Goal: Task Accomplishment & Management: Complete application form

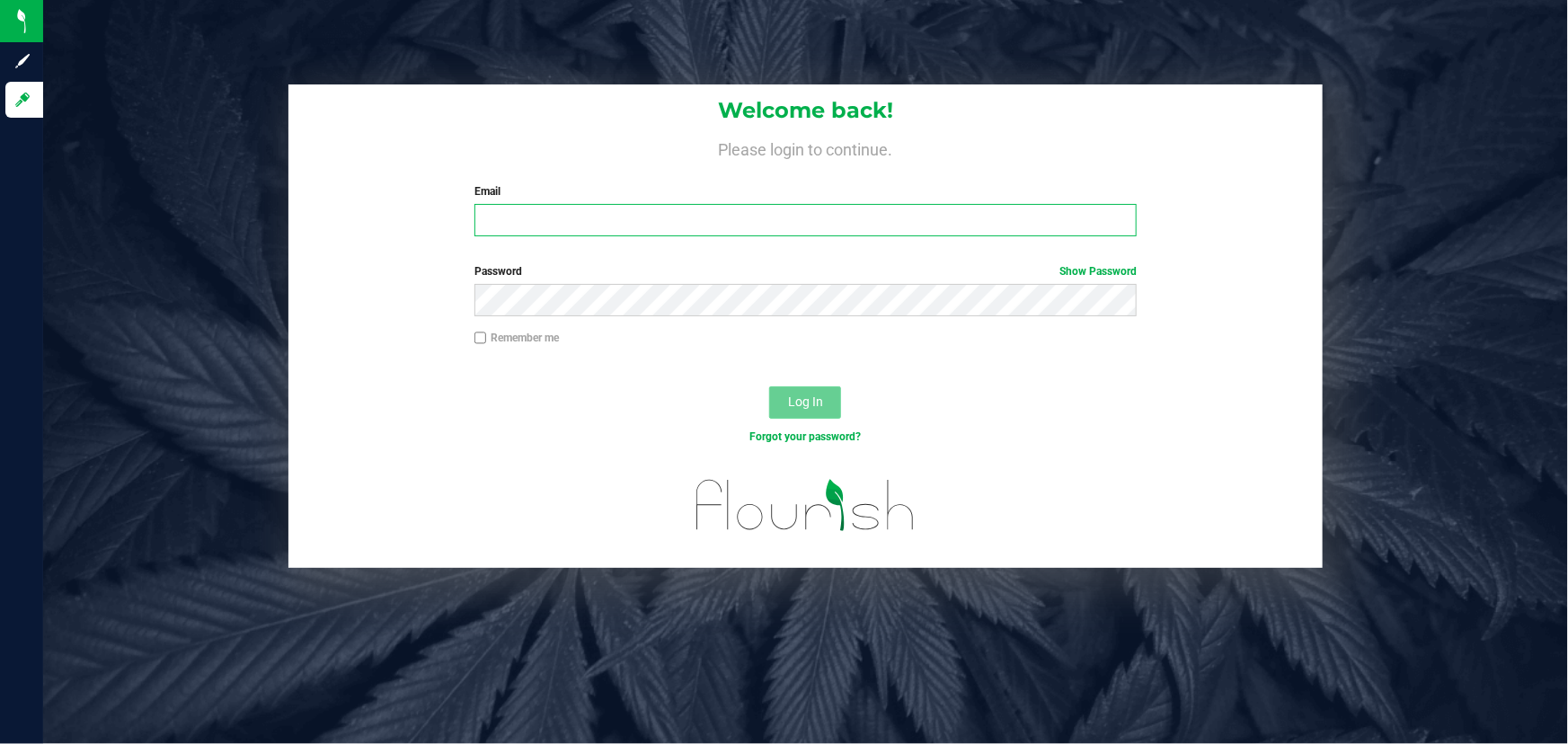
type input "gloria@dragonflymichigan.com"
click at [801, 394] on button "Log In" at bounding box center [805, 402] width 72 height 32
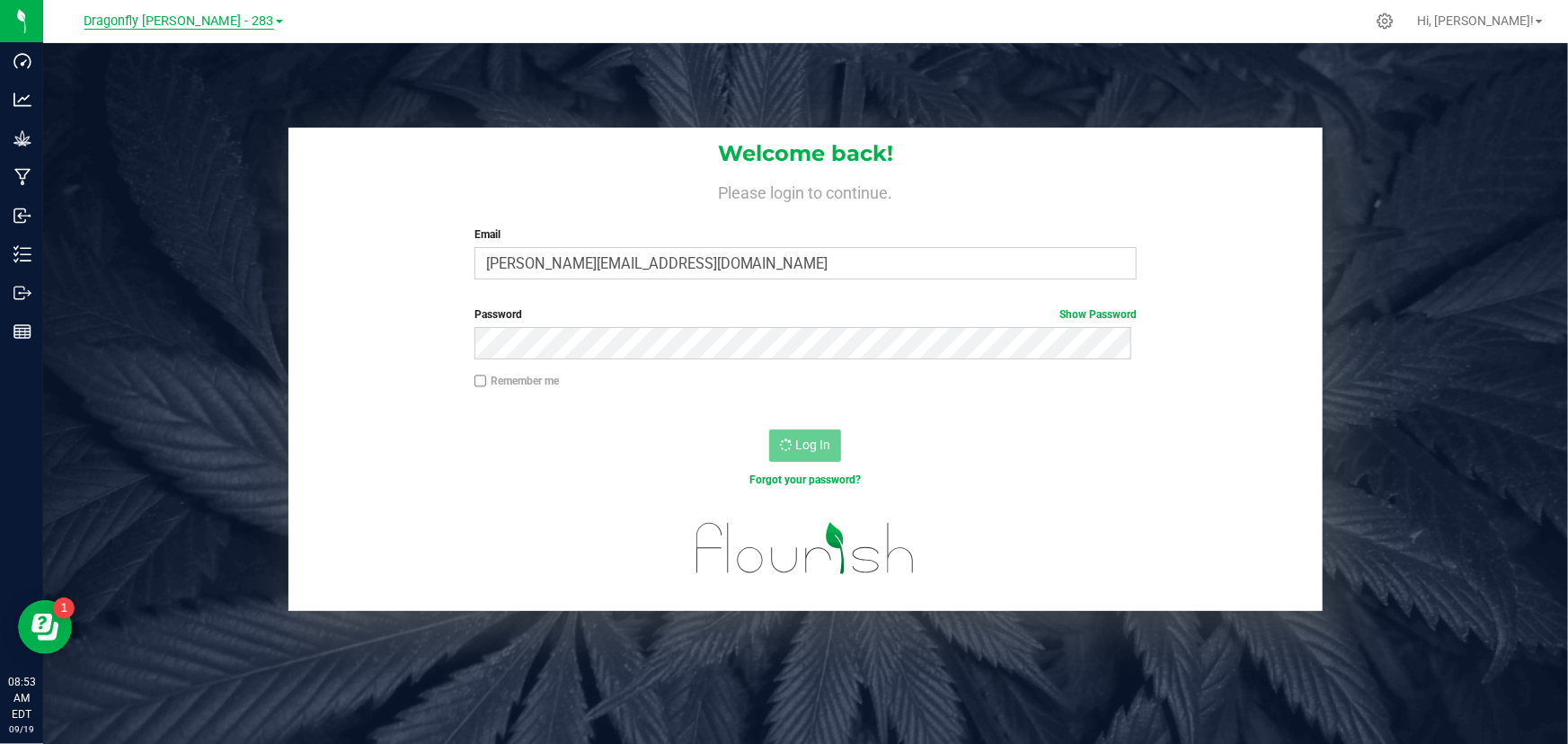
click at [204, 22] on span "Dragonfly Vega - 283" at bounding box center [179, 21] width 189 height 16
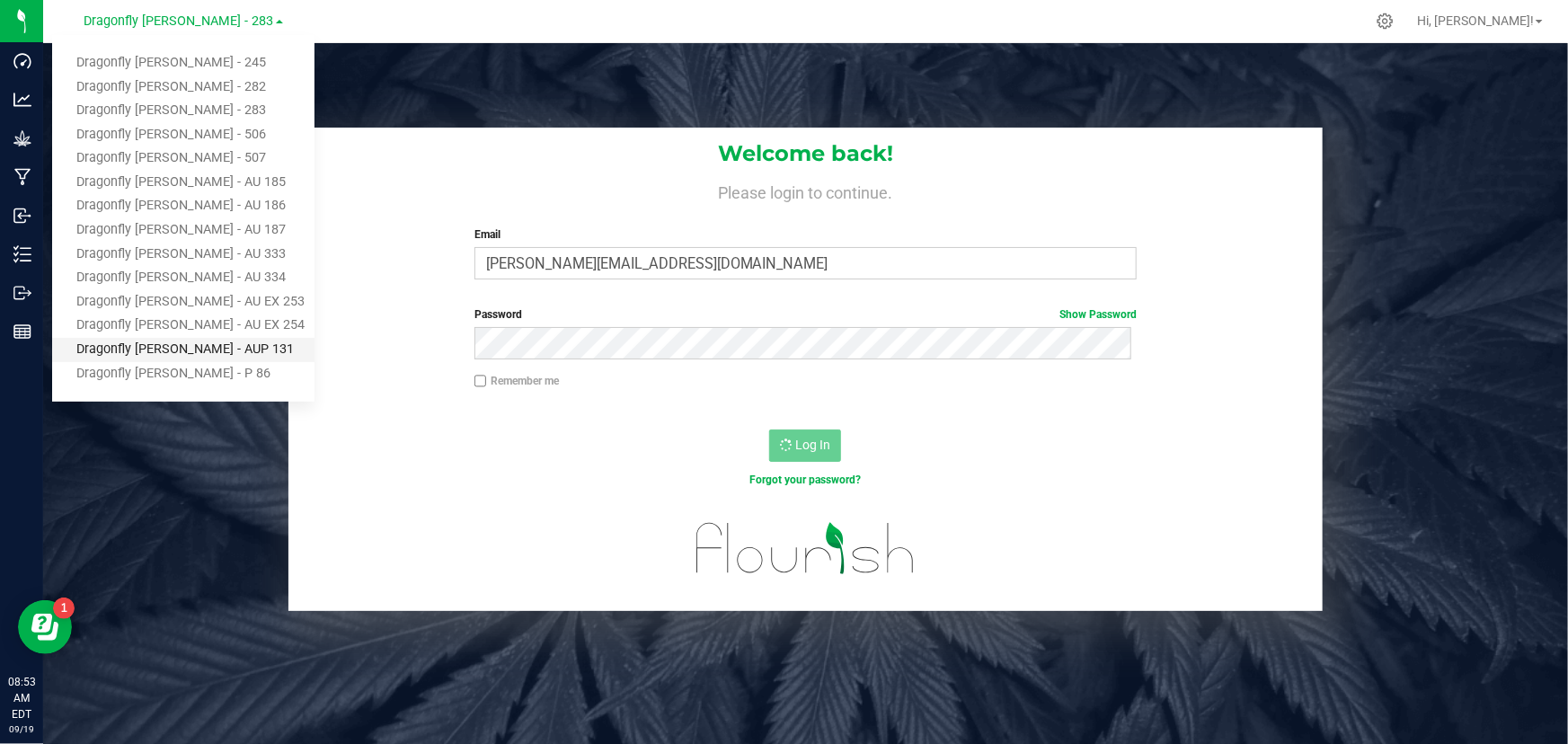
click at [201, 341] on link "Dragonfly [PERSON_NAME] - AUP 131" at bounding box center [183, 350] width 262 height 24
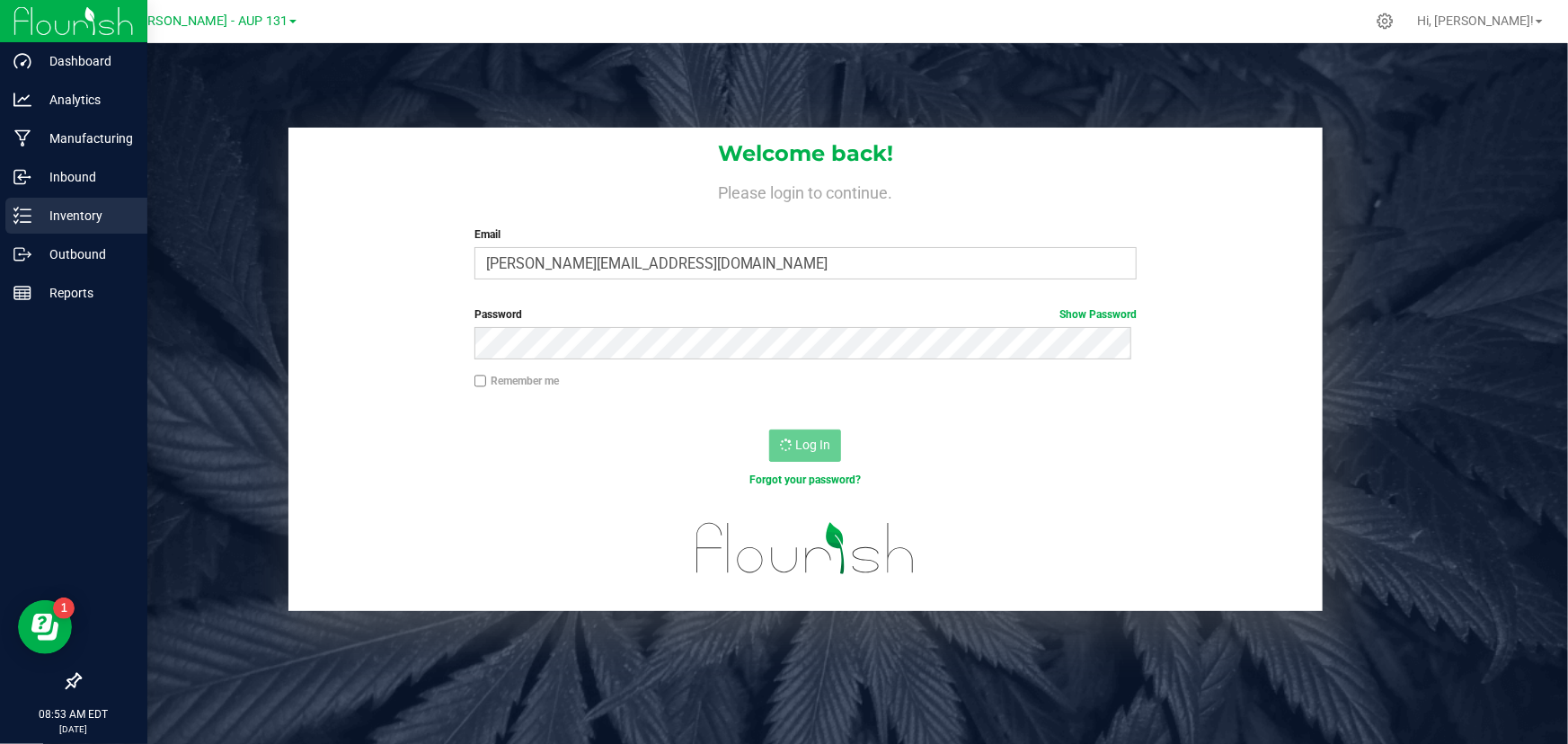
click at [39, 214] on p "Inventory" at bounding box center [85, 215] width 107 height 22
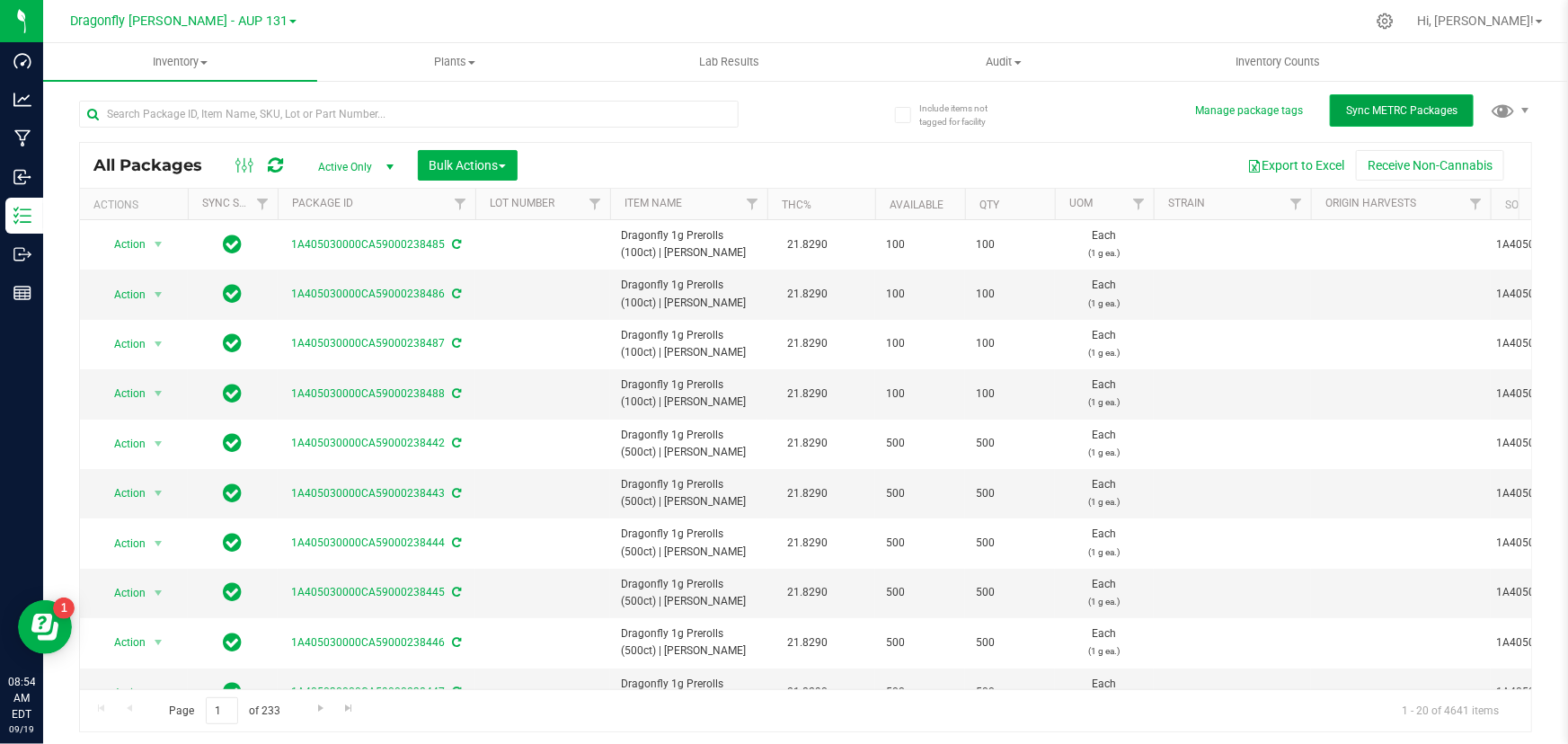
click at [1410, 111] on span "Sync METRC Packages" at bounding box center [1402, 110] width 111 height 12
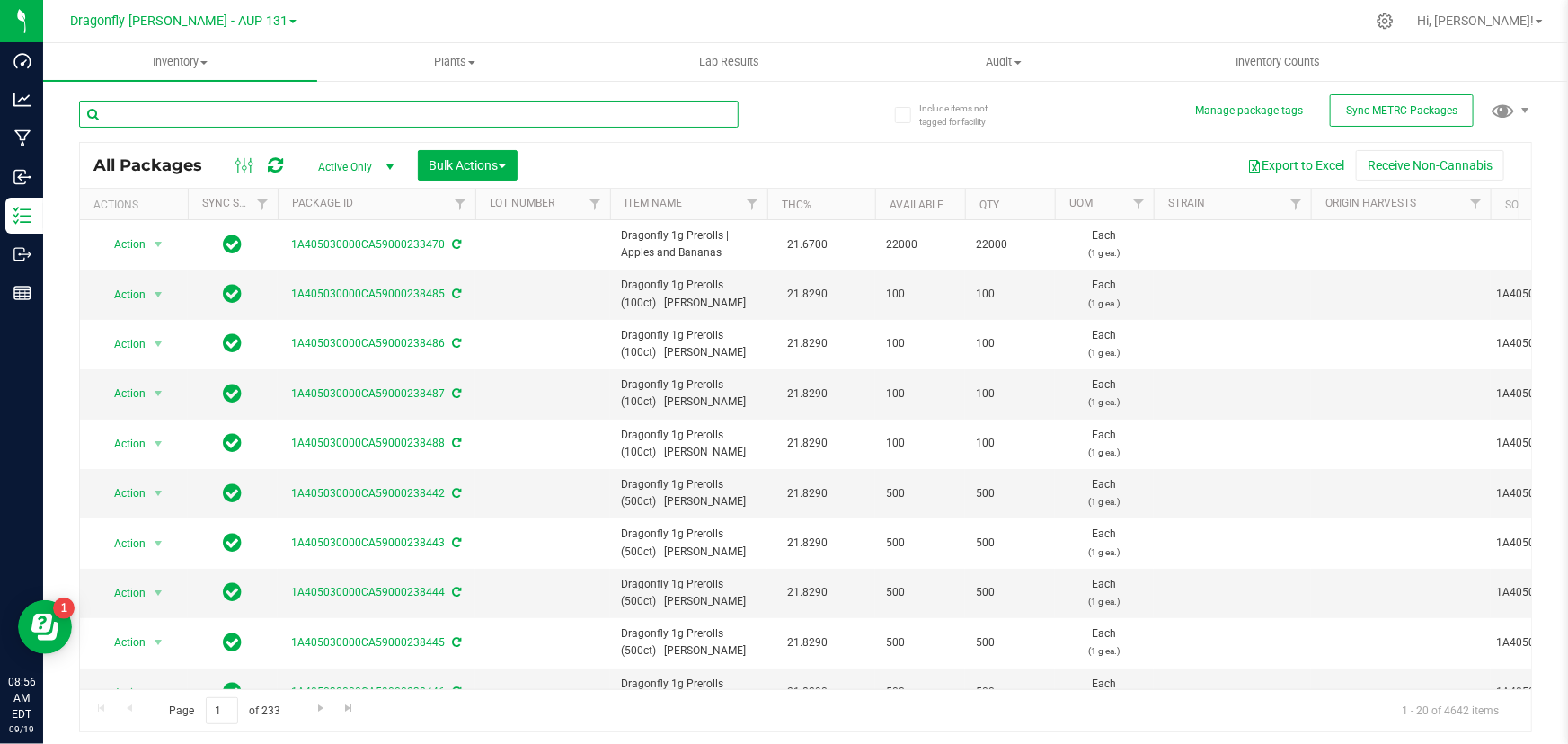
click at [416, 105] on input "text" at bounding box center [409, 114] width 660 height 27
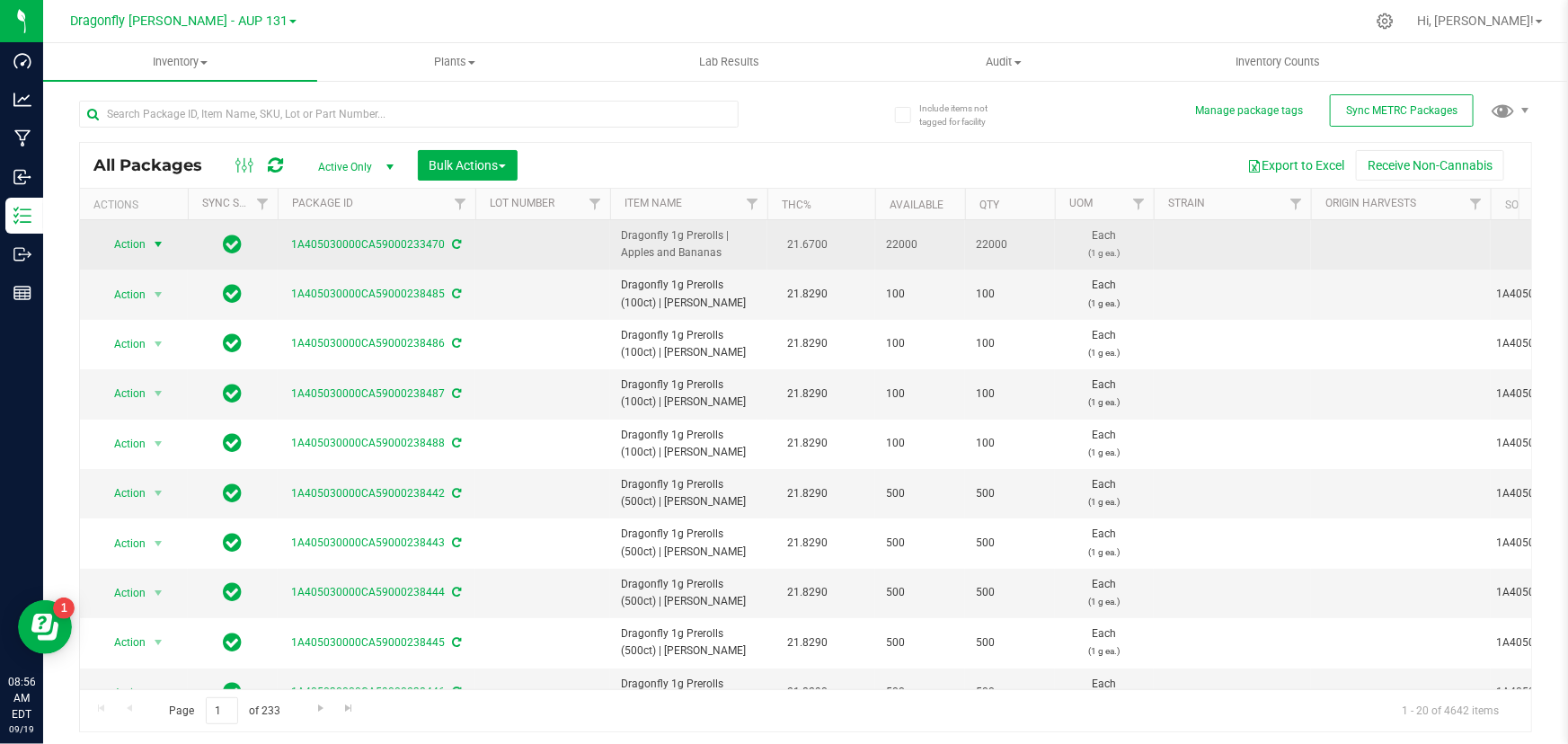
click at [144, 245] on span "Action" at bounding box center [122, 244] width 48 height 25
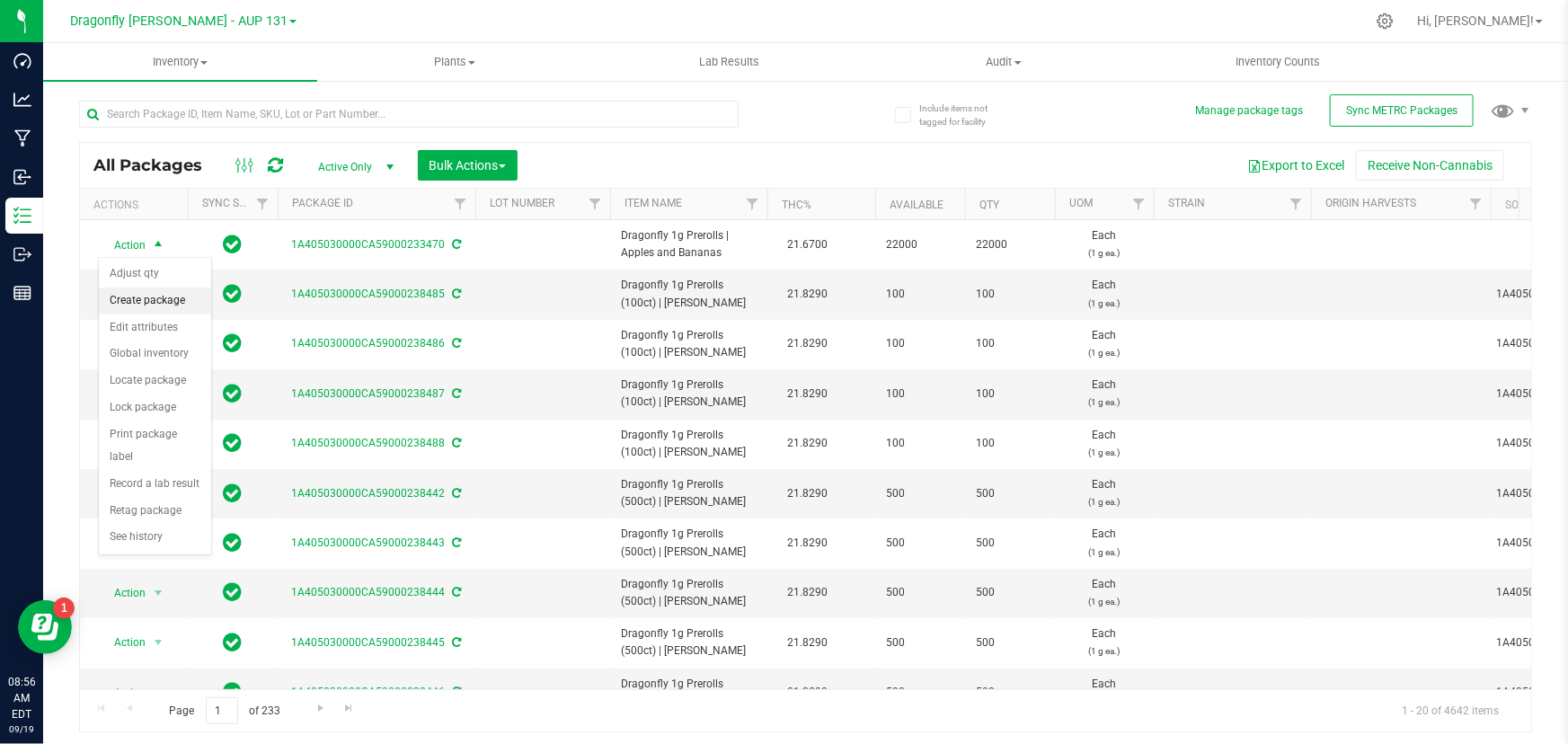
click at [159, 301] on li "Create package" at bounding box center [155, 300] width 112 height 27
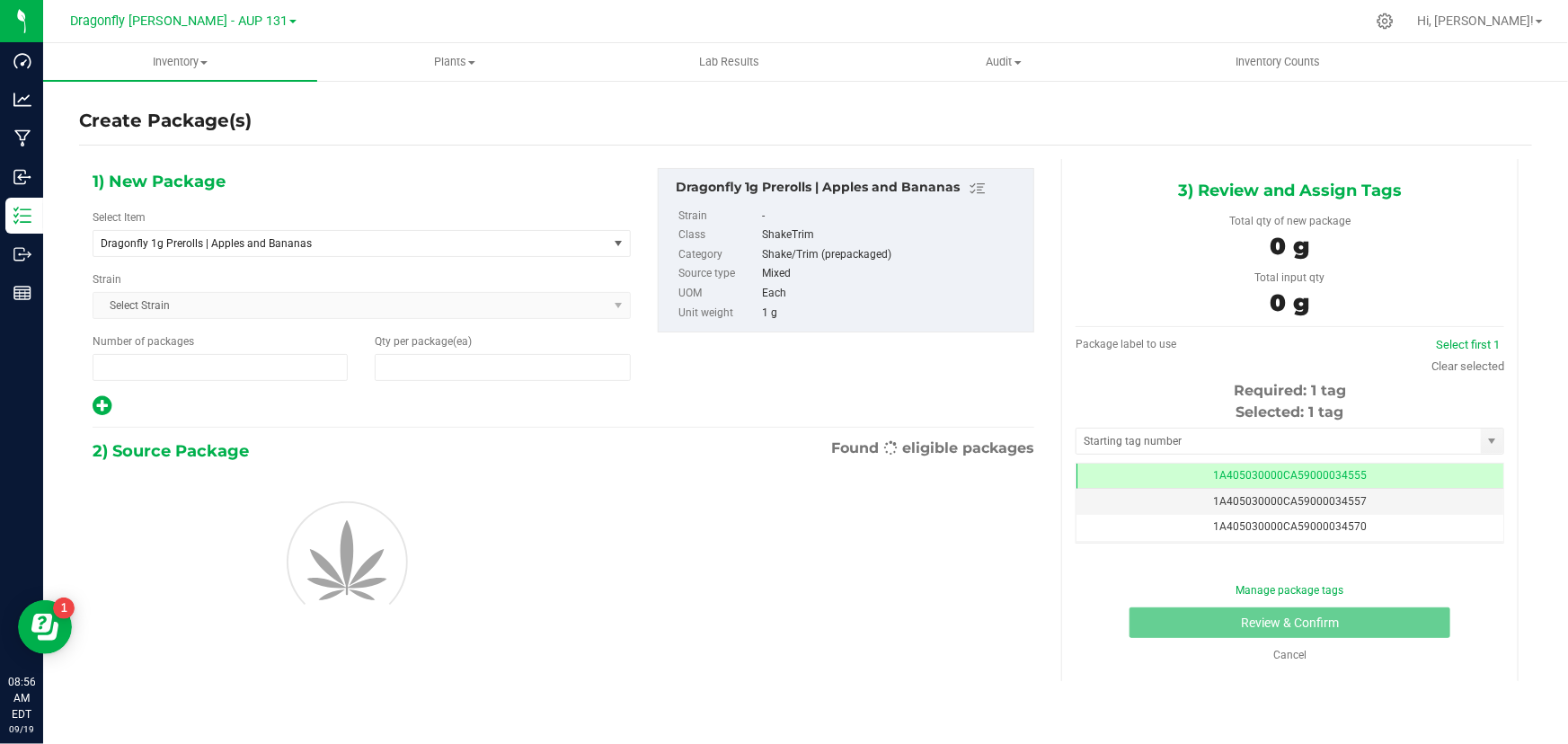
type input "1"
type input "0"
click at [184, 356] on span "1 1" at bounding box center [220, 367] width 255 height 27
click at [184, 356] on input "1" at bounding box center [220, 367] width 253 height 25
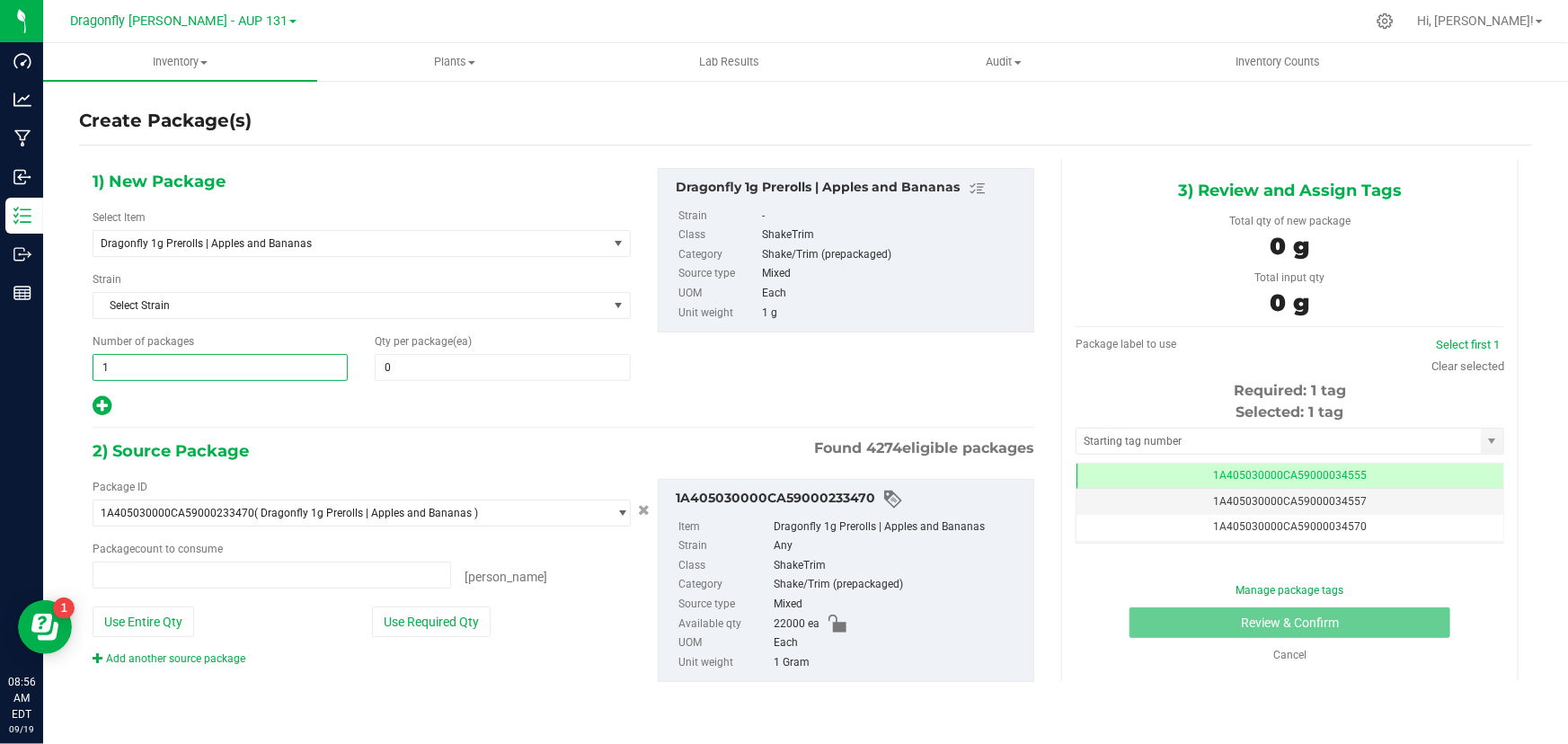
type input "0 ea"
type input "44"
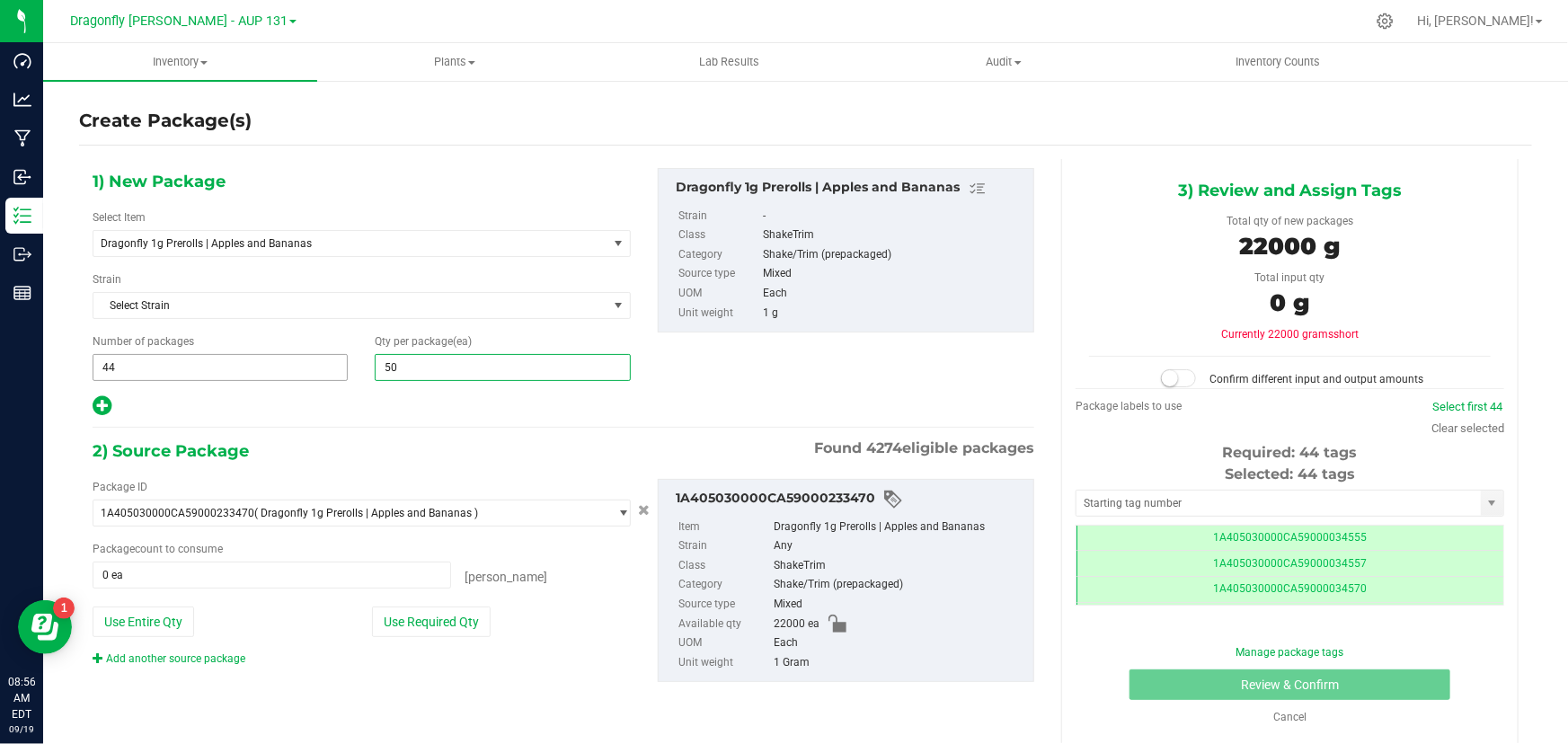
type input "500"
click at [475, 617] on button "Use Required Qty" at bounding box center [432, 622] width 119 height 30
type input "22000 ea"
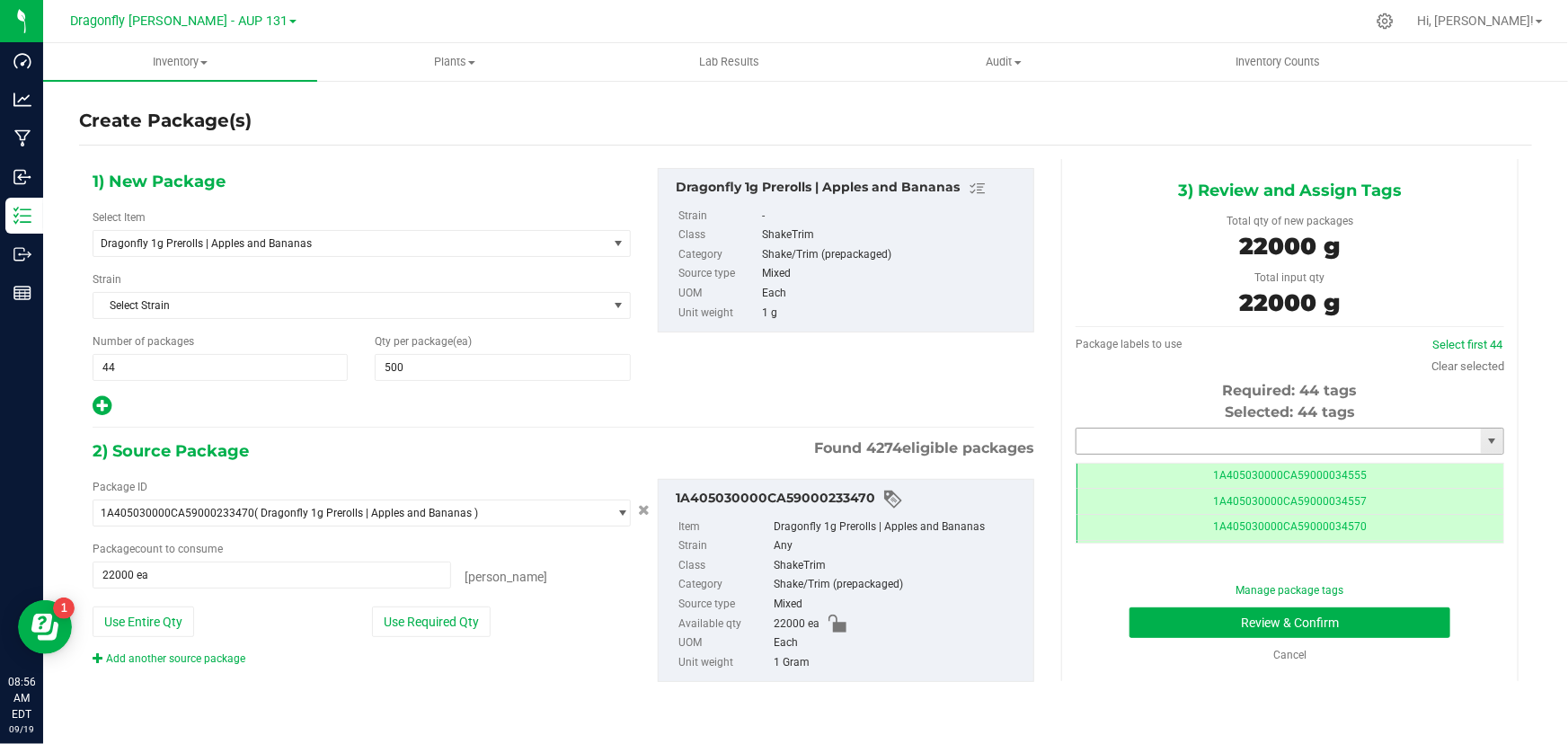
click at [1212, 449] on input "text" at bounding box center [1278, 441] width 404 height 25
click at [1211, 463] on li "1A405030000CA59000245135" at bounding box center [1289, 471] width 427 height 27
type input "1A405030000CA59000245135"
click at [1308, 621] on button "Review & Confirm" at bounding box center [1290, 623] width 321 height 30
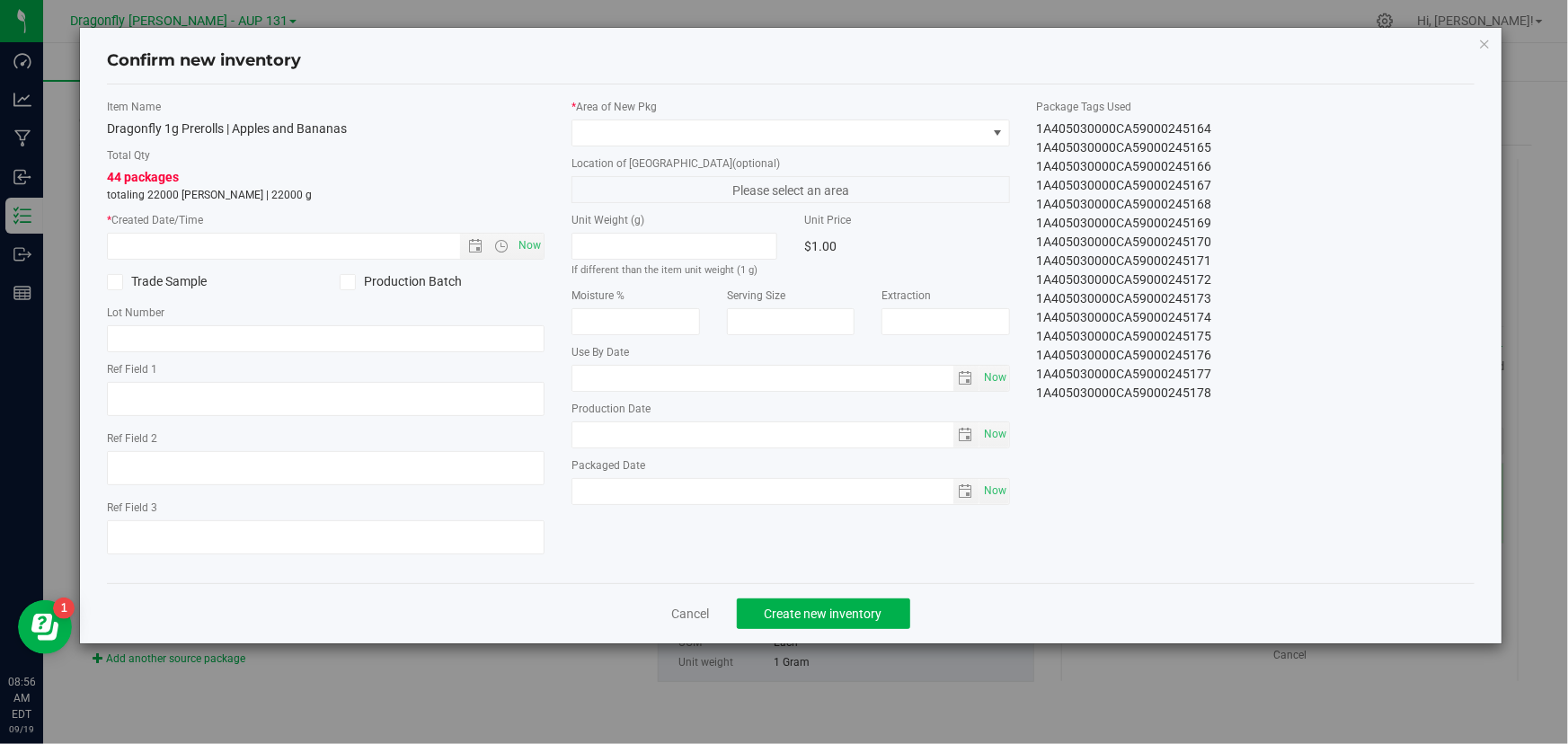
drag, startPoint x: 1033, startPoint y: 121, endPoint x: 1266, endPoint y: 429, distance: 386.2
click at [1266, 429] on div "Item Name Dragonfly 1g Prerolls | Apples and Bananas Total Qty 44 packages tota…" at bounding box center [791, 333] width 1395 height 470
copy div "1A405030000CA59000245135 1A405030000CA59000245136 1A405030000CA59000245137 1A40…"
click at [683, 612] on link "Cancel" at bounding box center [691, 613] width 38 height 18
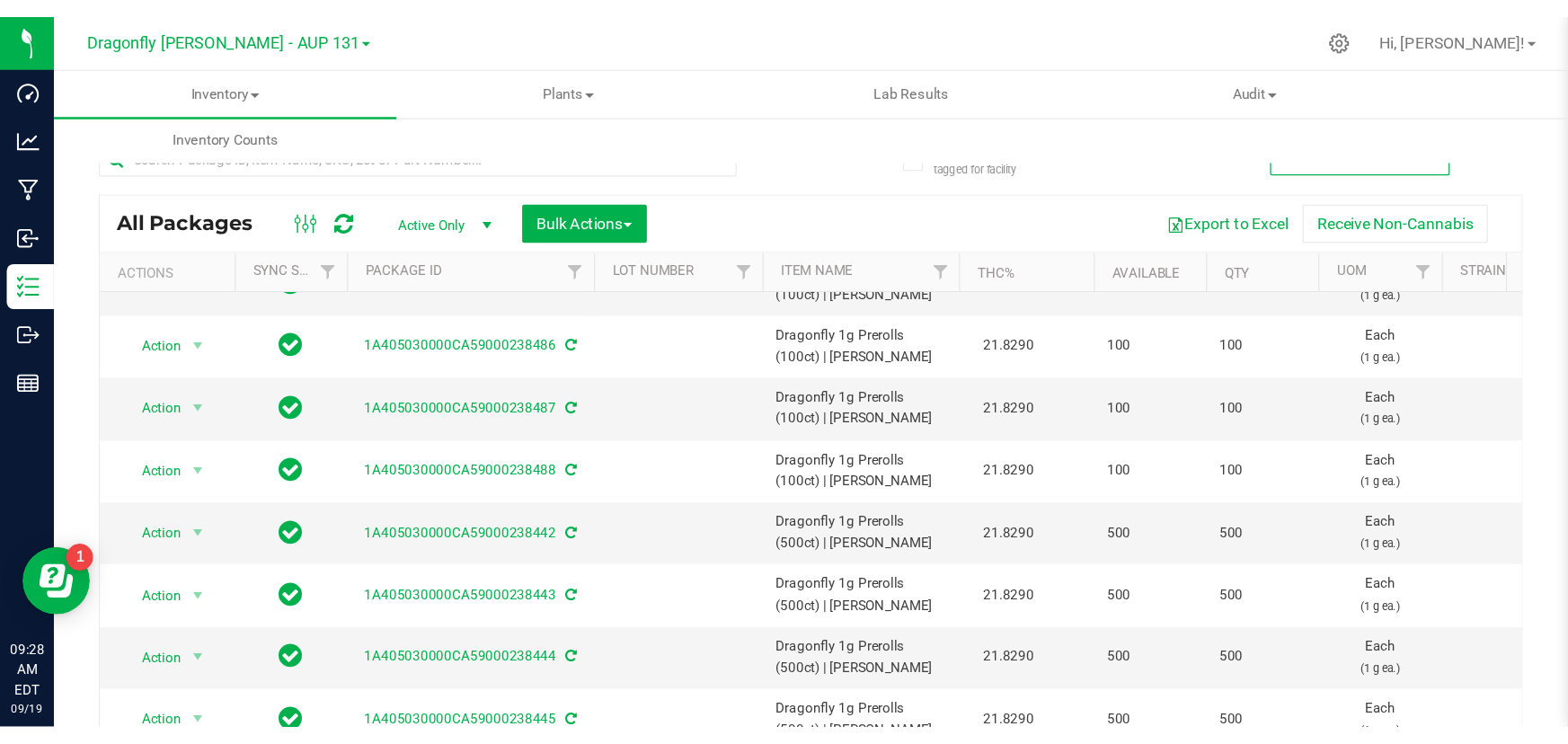
scroll to position [81, 0]
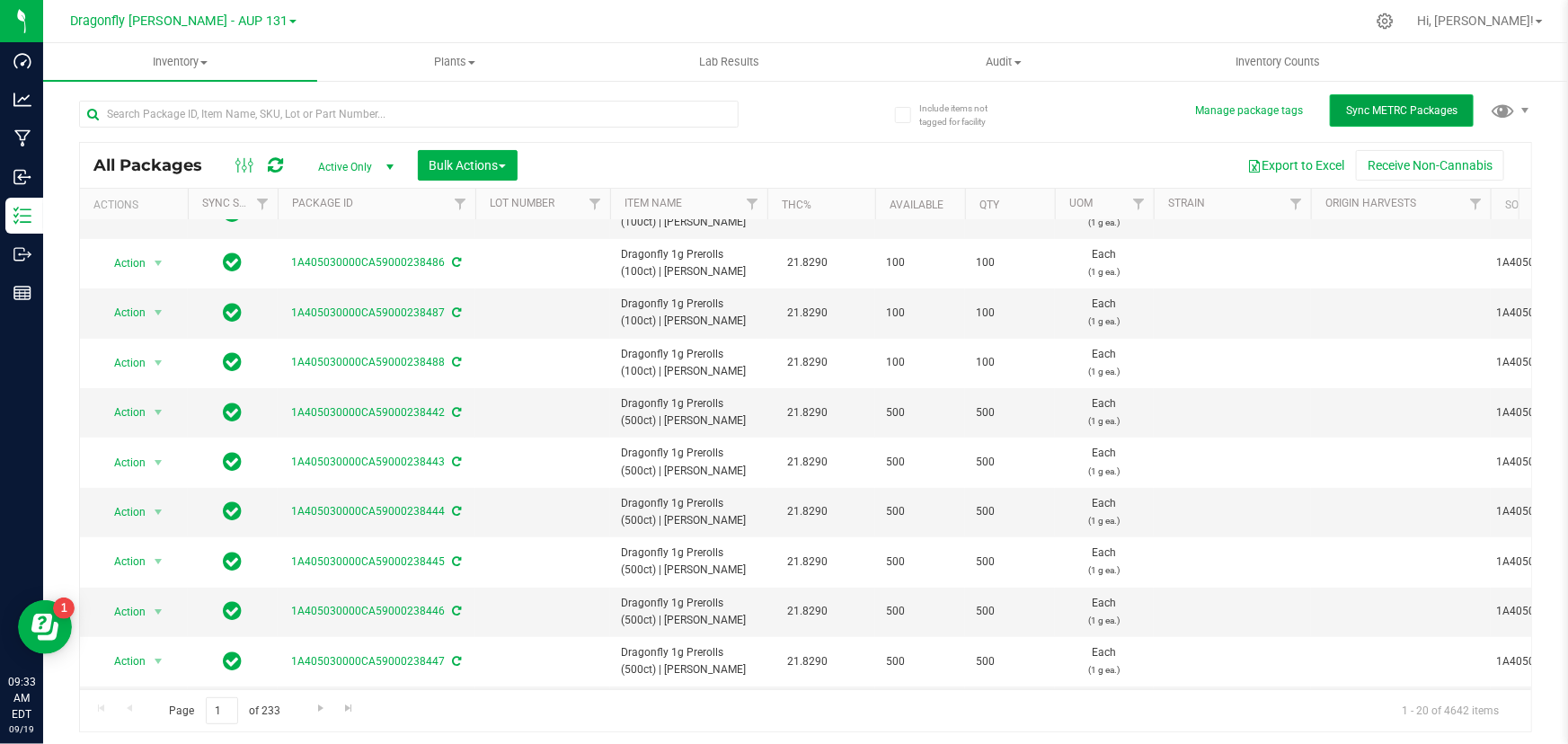
click at [1389, 112] on span "Sync METRC Packages" at bounding box center [1402, 110] width 111 height 12
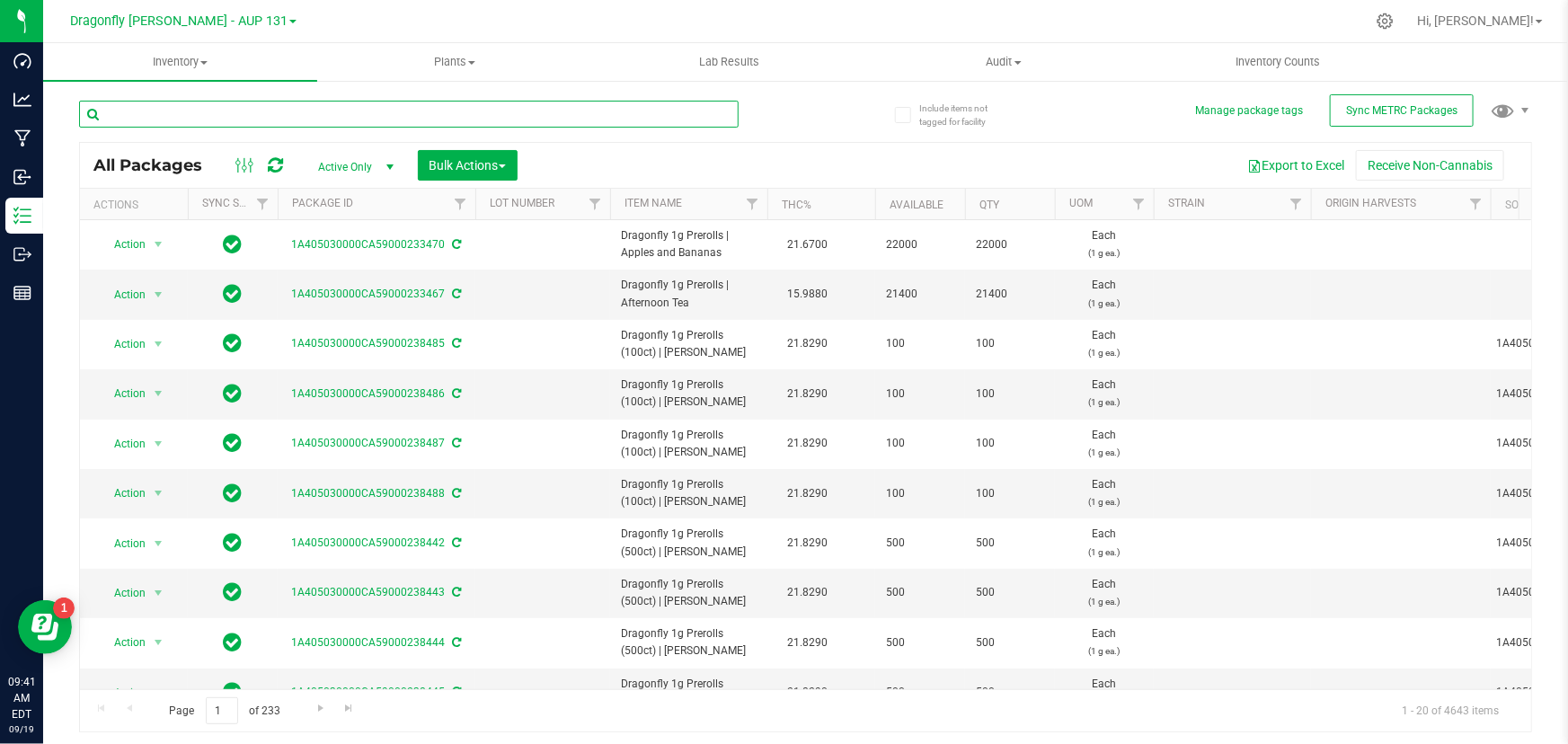
click at [225, 113] on input "text" at bounding box center [409, 114] width 660 height 27
click at [303, 110] on input "text" at bounding box center [409, 114] width 660 height 27
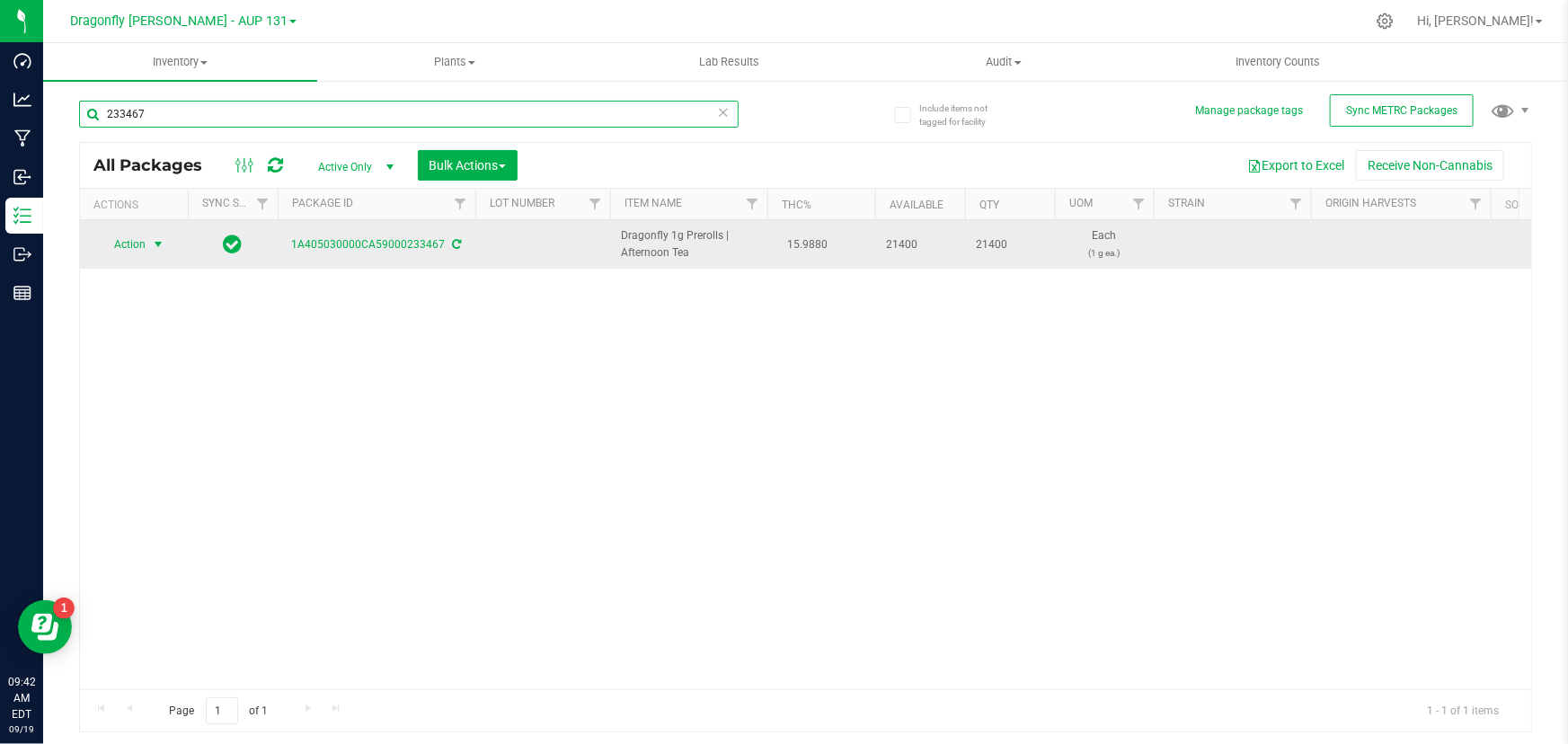
type input "233467"
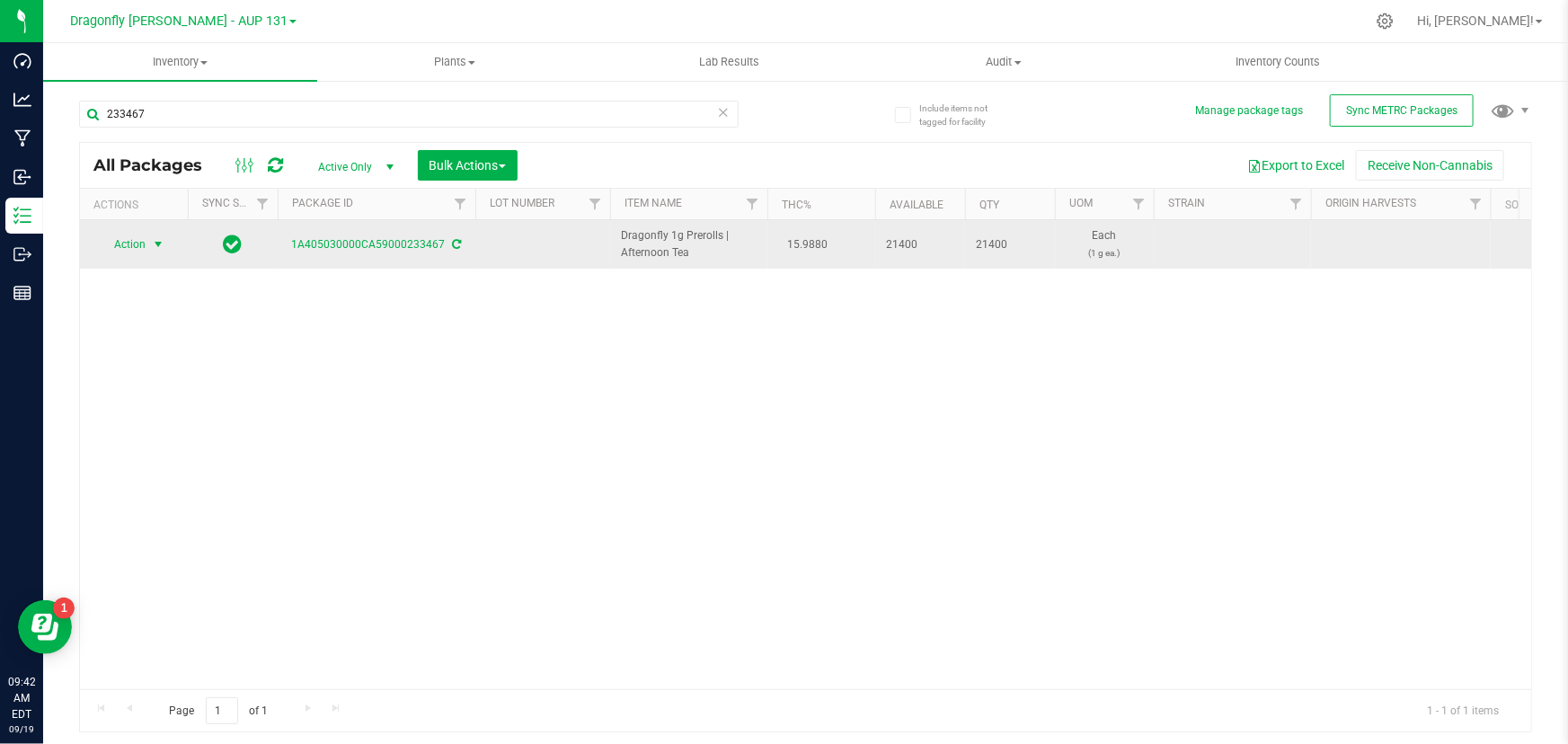
click at [144, 237] on span "Action" at bounding box center [122, 244] width 48 height 25
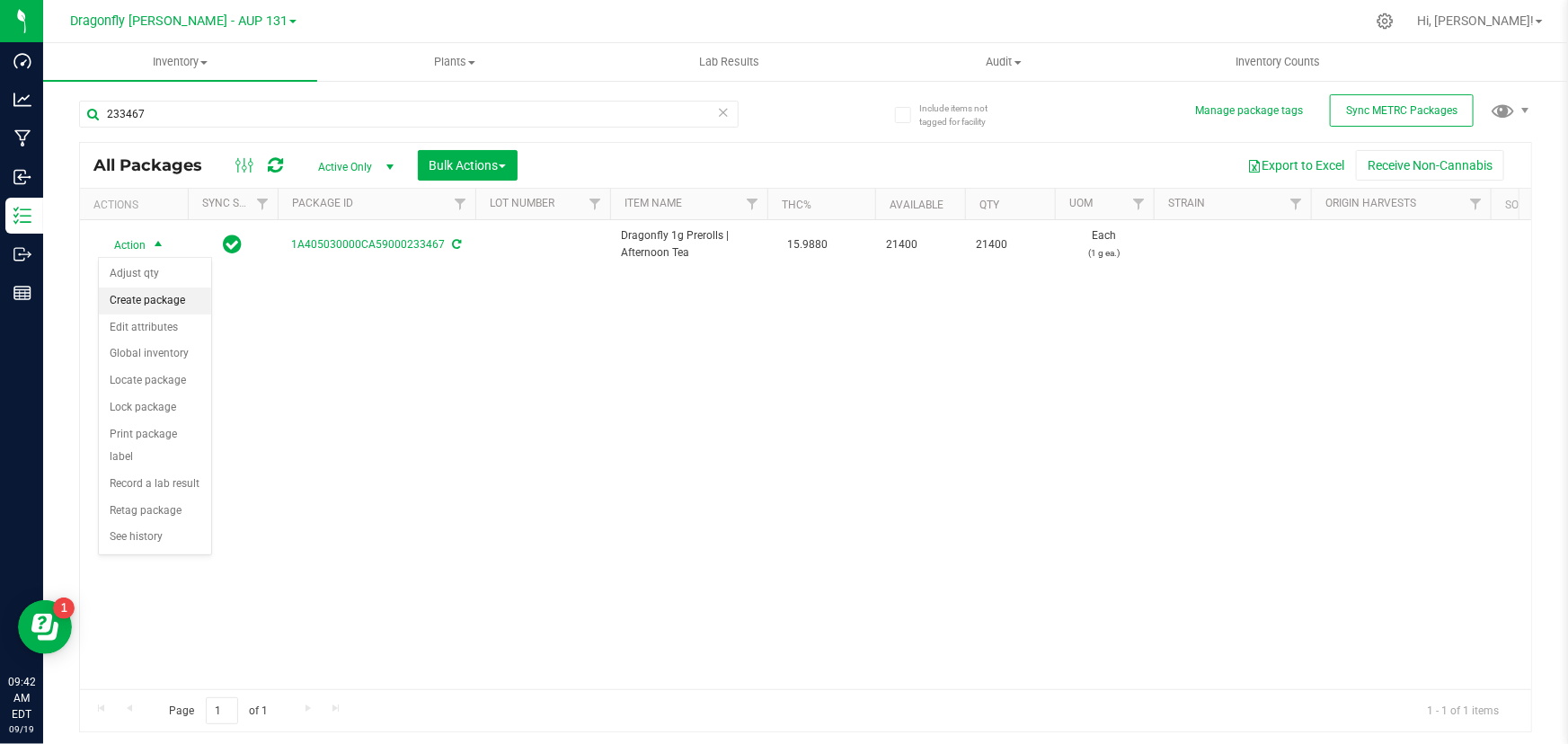
click at [154, 298] on li "Create package" at bounding box center [155, 300] width 112 height 27
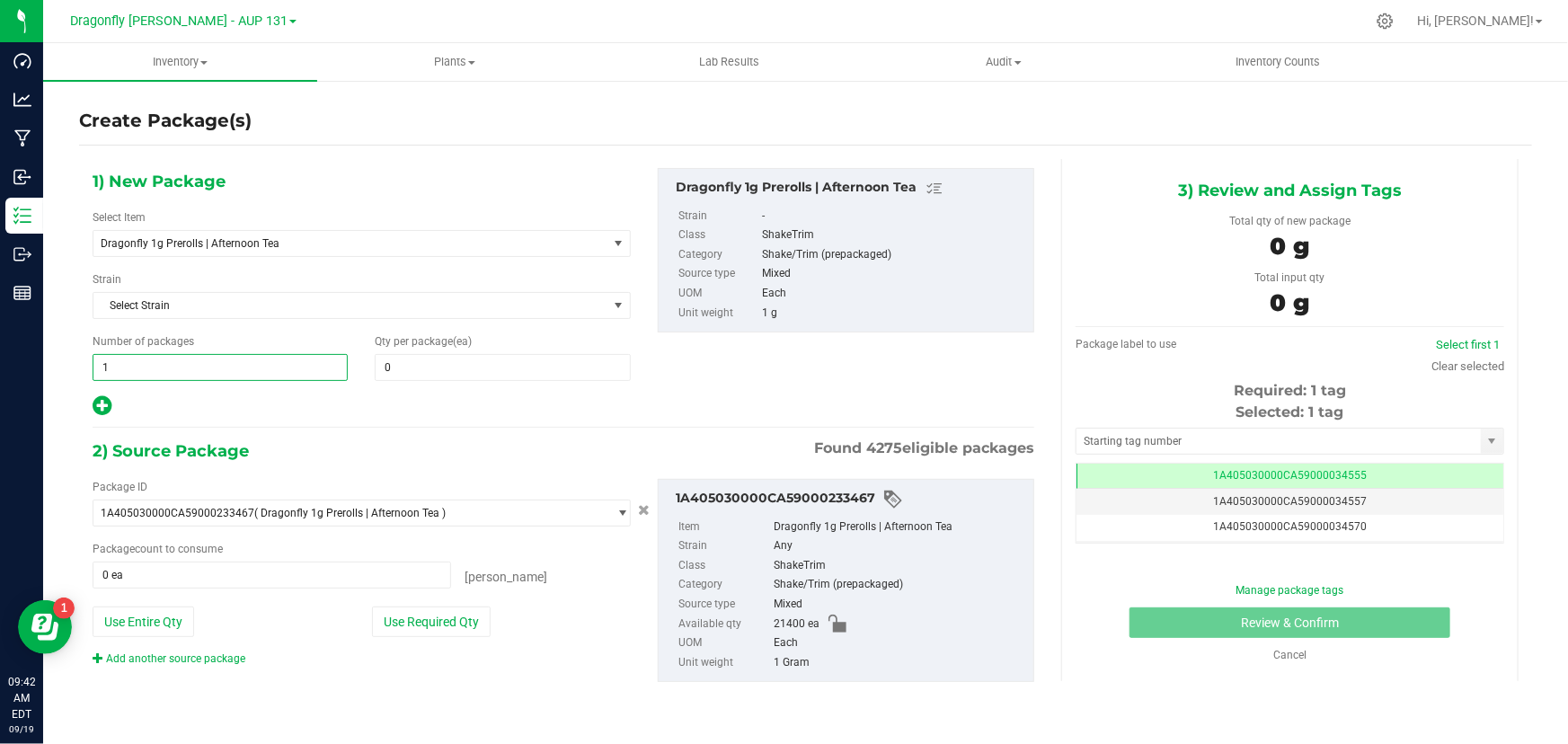
click at [188, 364] on span "1 1" at bounding box center [220, 367] width 255 height 27
click at [188, 364] on input "1" at bounding box center [220, 367] width 253 height 25
type input "42"
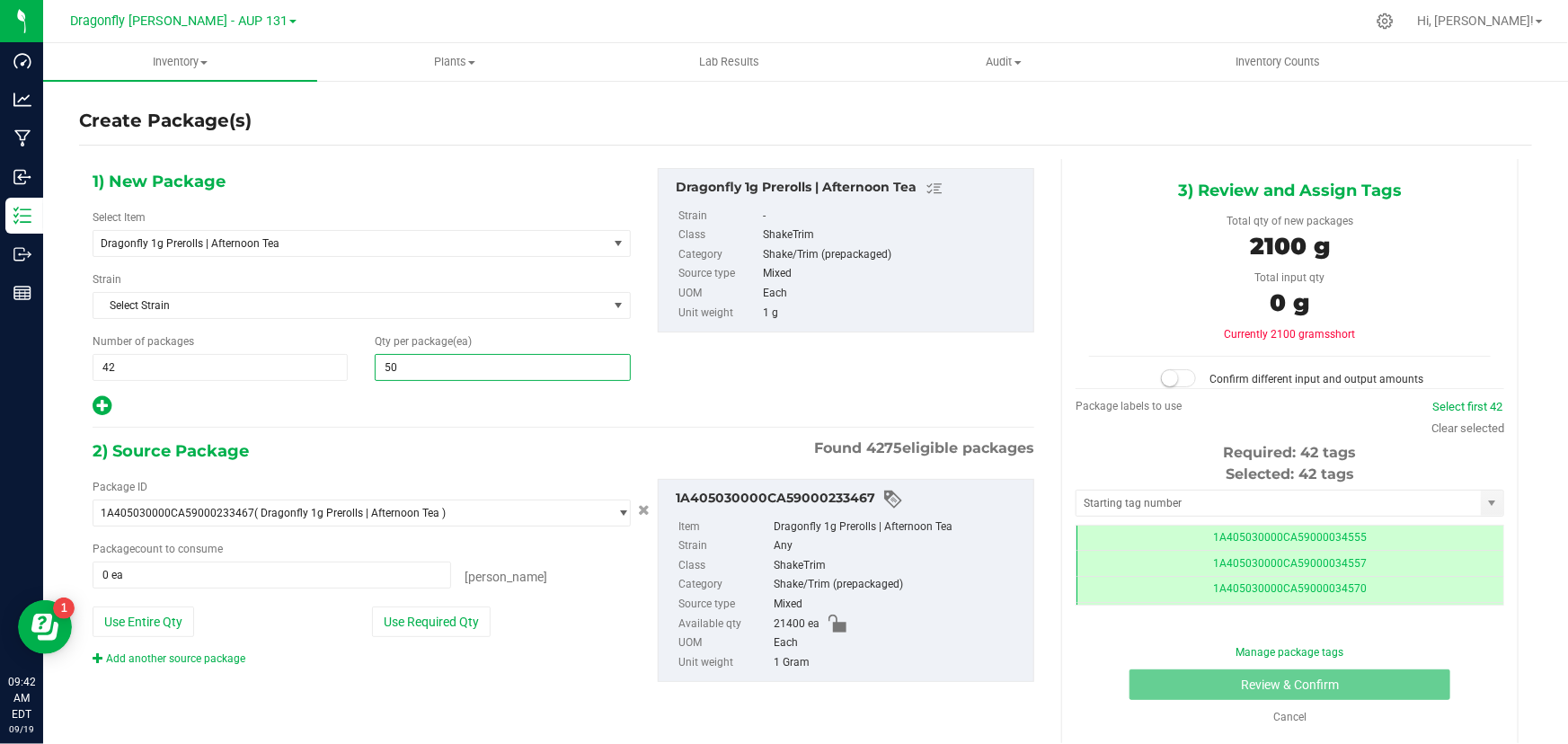
type input "500"
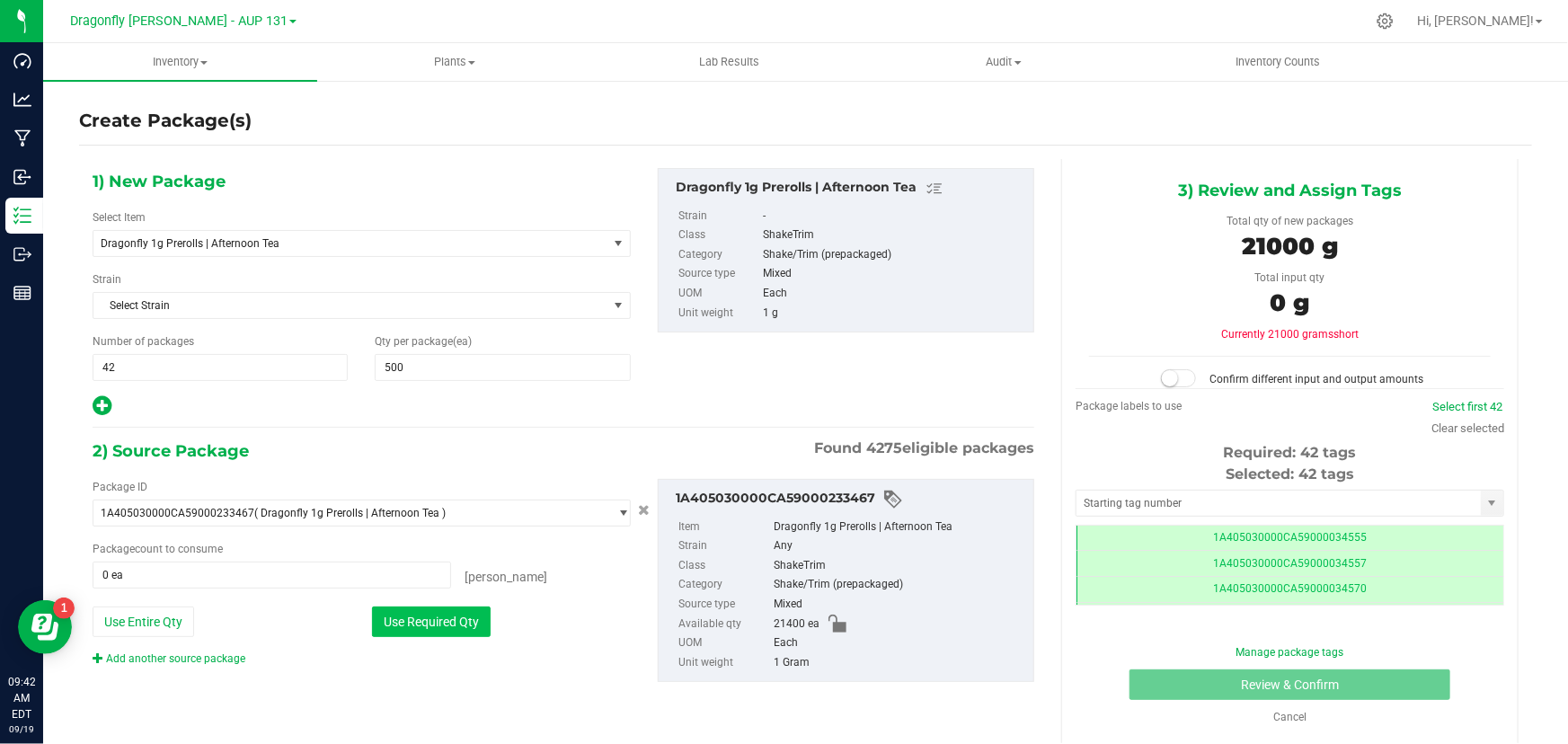
click at [421, 629] on button "Use Required Qty" at bounding box center [432, 622] width 119 height 30
type input "21000 ea"
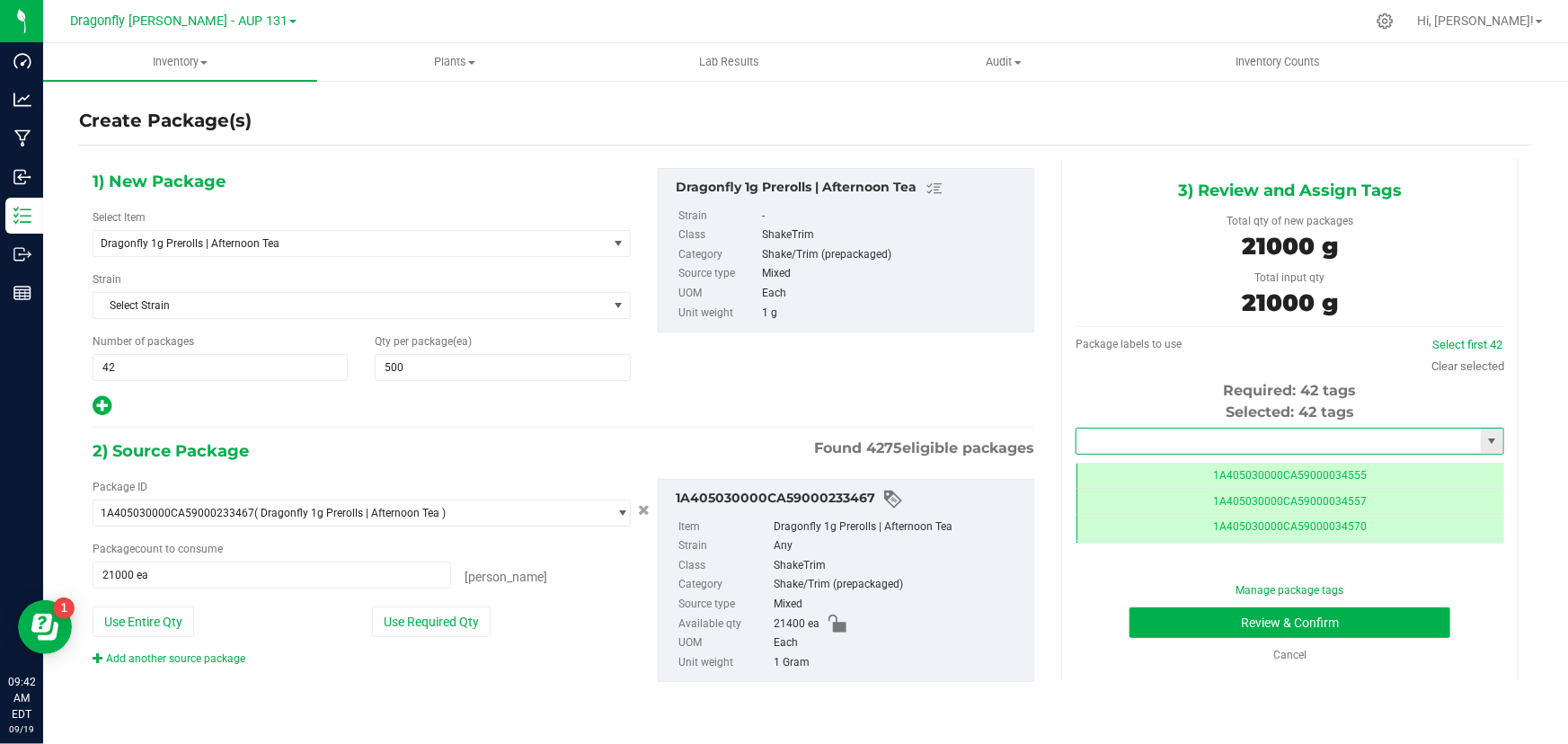
click at [1231, 444] on input "text" at bounding box center [1278, 441] width 404 height 25
click at [1215, 479] on li "1A405030000CA59000245179" at bounding box center [1289, 471] width 427 height 27
type input "1A405030000CA59000245179"
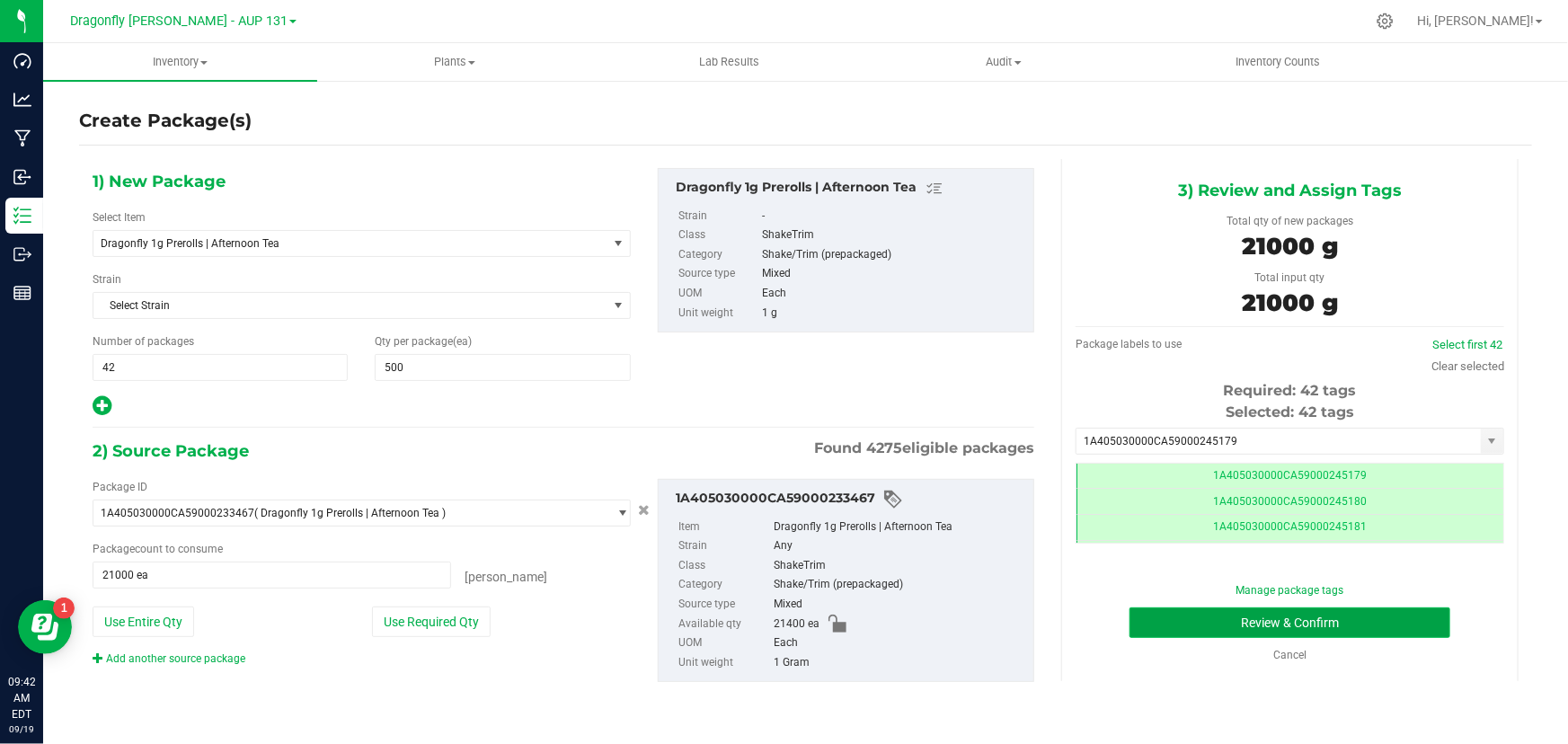
click at [1251, 633] on button "Review & Confirm" at bounding box center [1290, 623] width 321 height 30
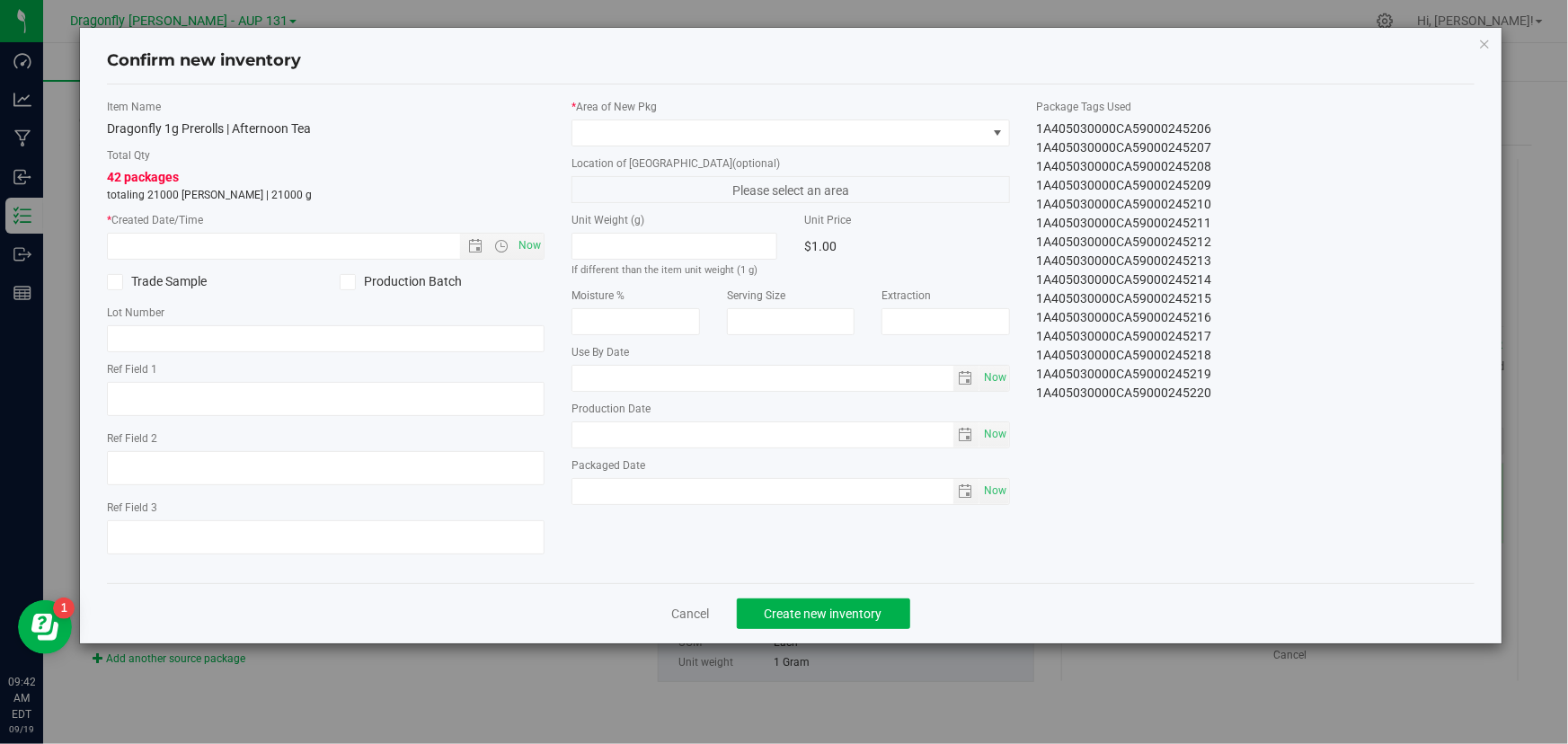
drag, startPoint x: 1027, startPoint y: 129, endPoint x: 1312, endPoint y: 476, distance: 449.0
click at [1312, 476] on div "Item Name Dragonfly 1g Prerolls | Afternoon Tea Total Qty 42 packages totaling …" at bounding box center [791, 333] width 1395 height 470
copy div "1A405030000CA59000245179 1A405030000CA59000245180 1A405030000CA59000245181 1A40…"
click at [1479, 40] on icon "button" at bounding box center [1484, 42] width 12 height 22
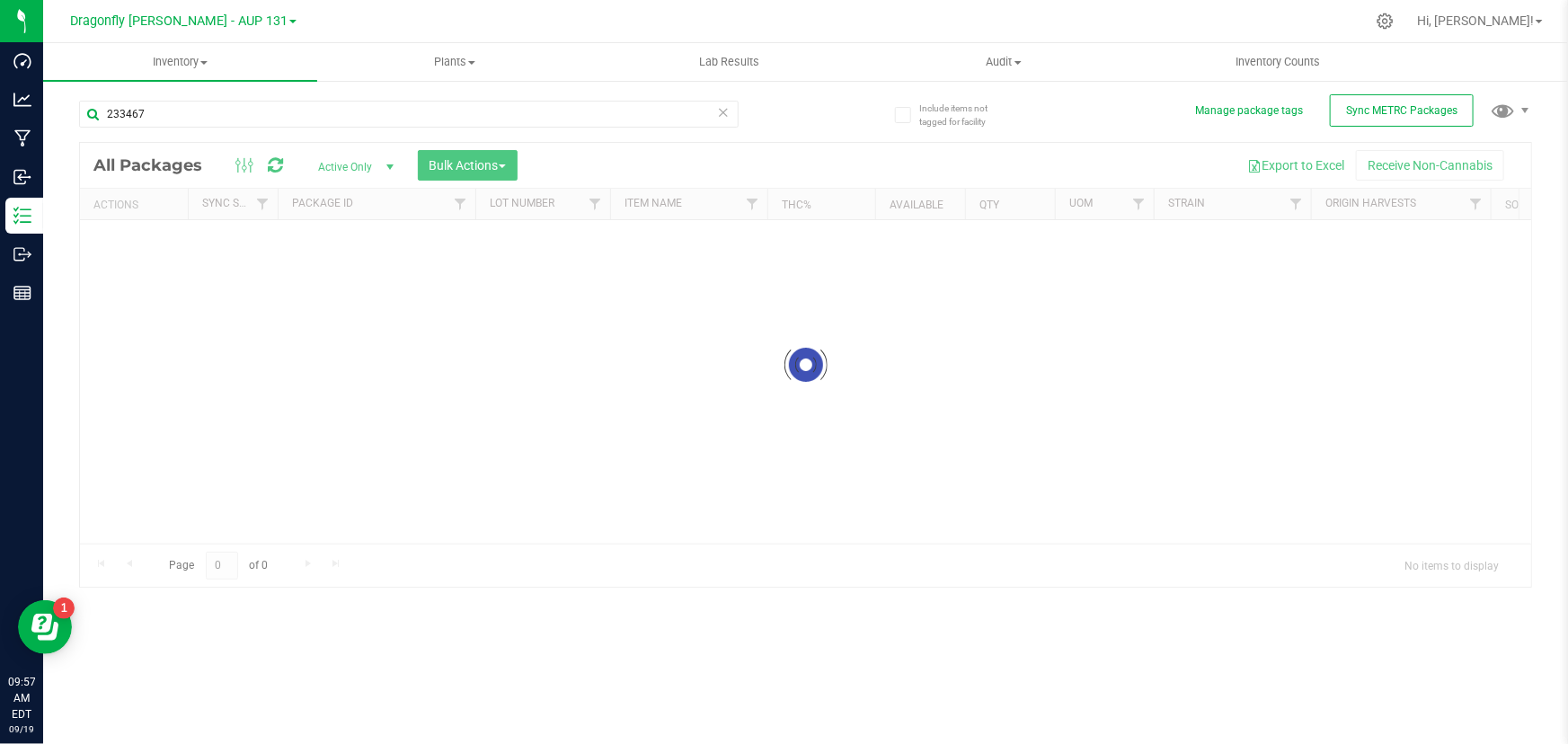
click at [725, 110] on icon at bounding box center [723, 111] width 12 height 22
click at [1412, 110] on span "Sync METRC Packages" at bounding box center [1402, 110] width 111 height 12
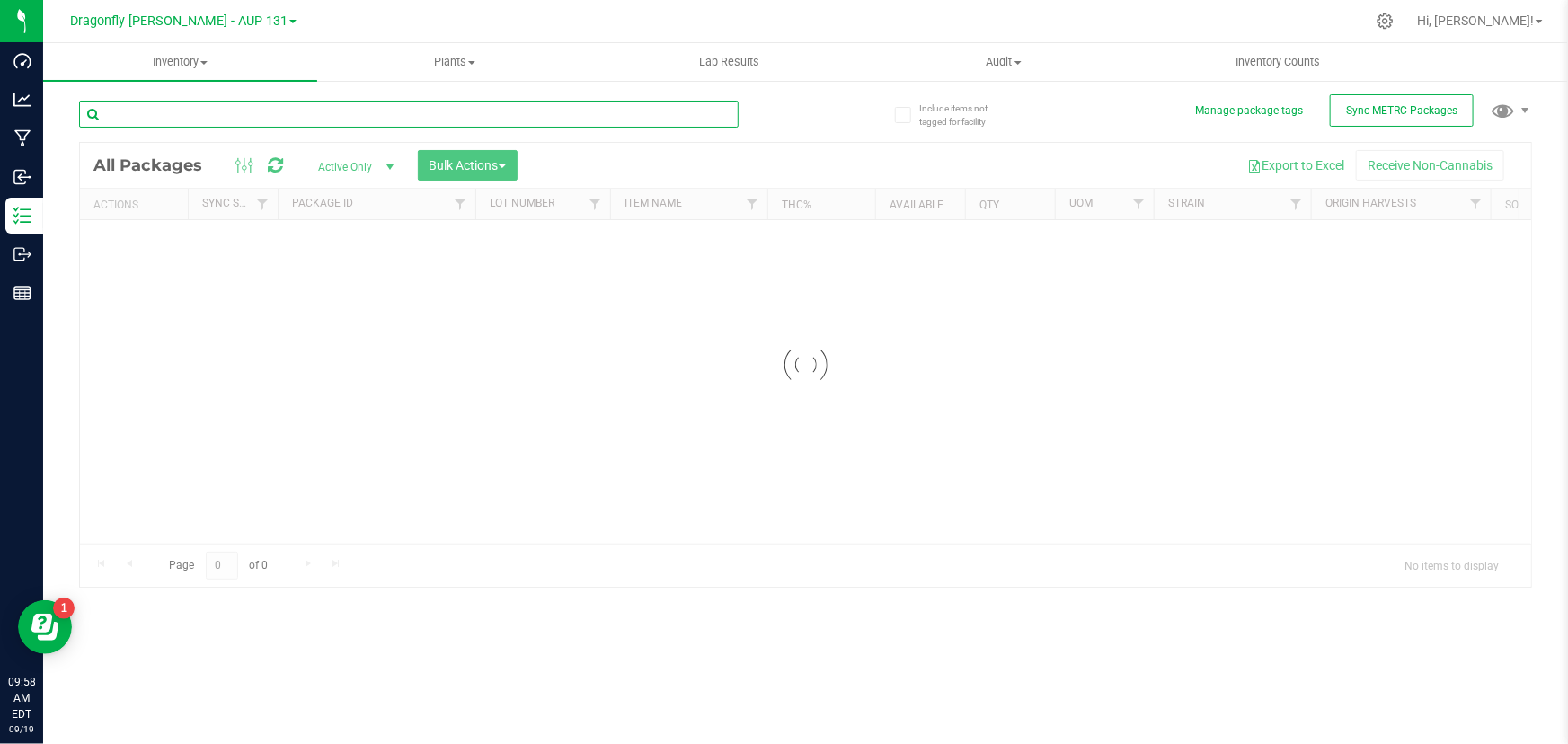
click at [332, 120] on input "text" at bounding box center [409, 114] width 660 height 27
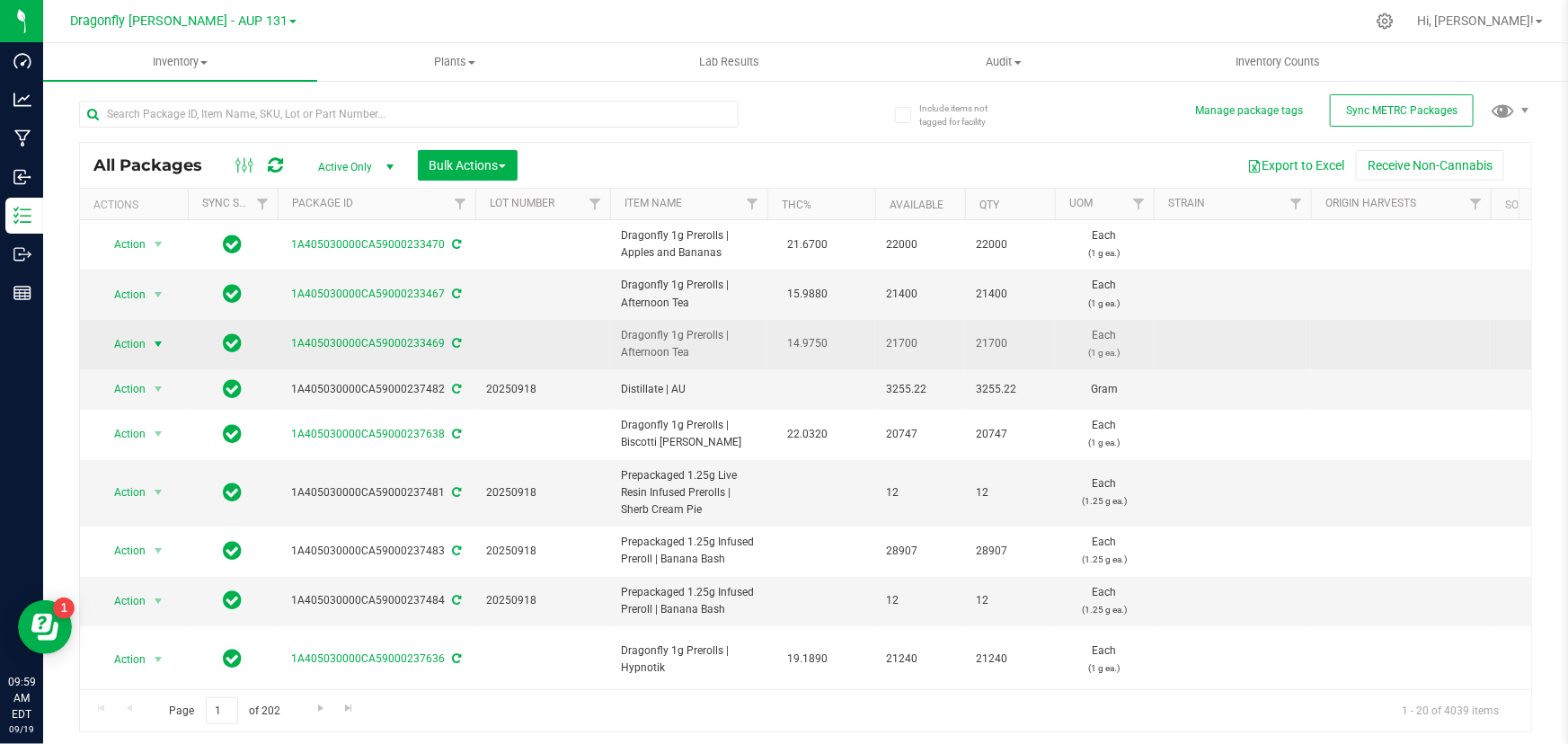
click at [158, 342] on span "select" at bounding box center [157, 344] width 14 height 14
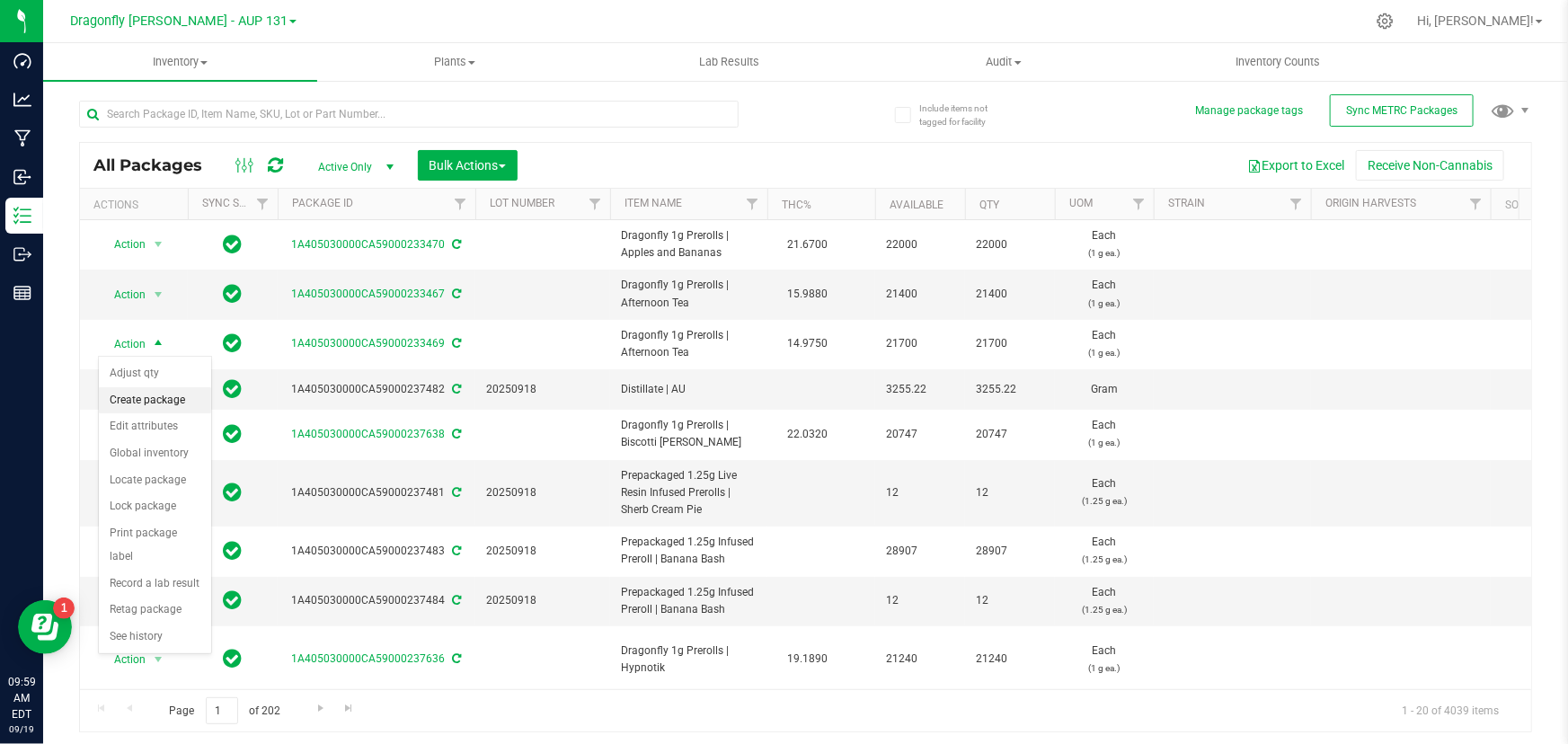
click at [162, 402] on li "Create package" at bounding box center [155, 400] width 112 height 27
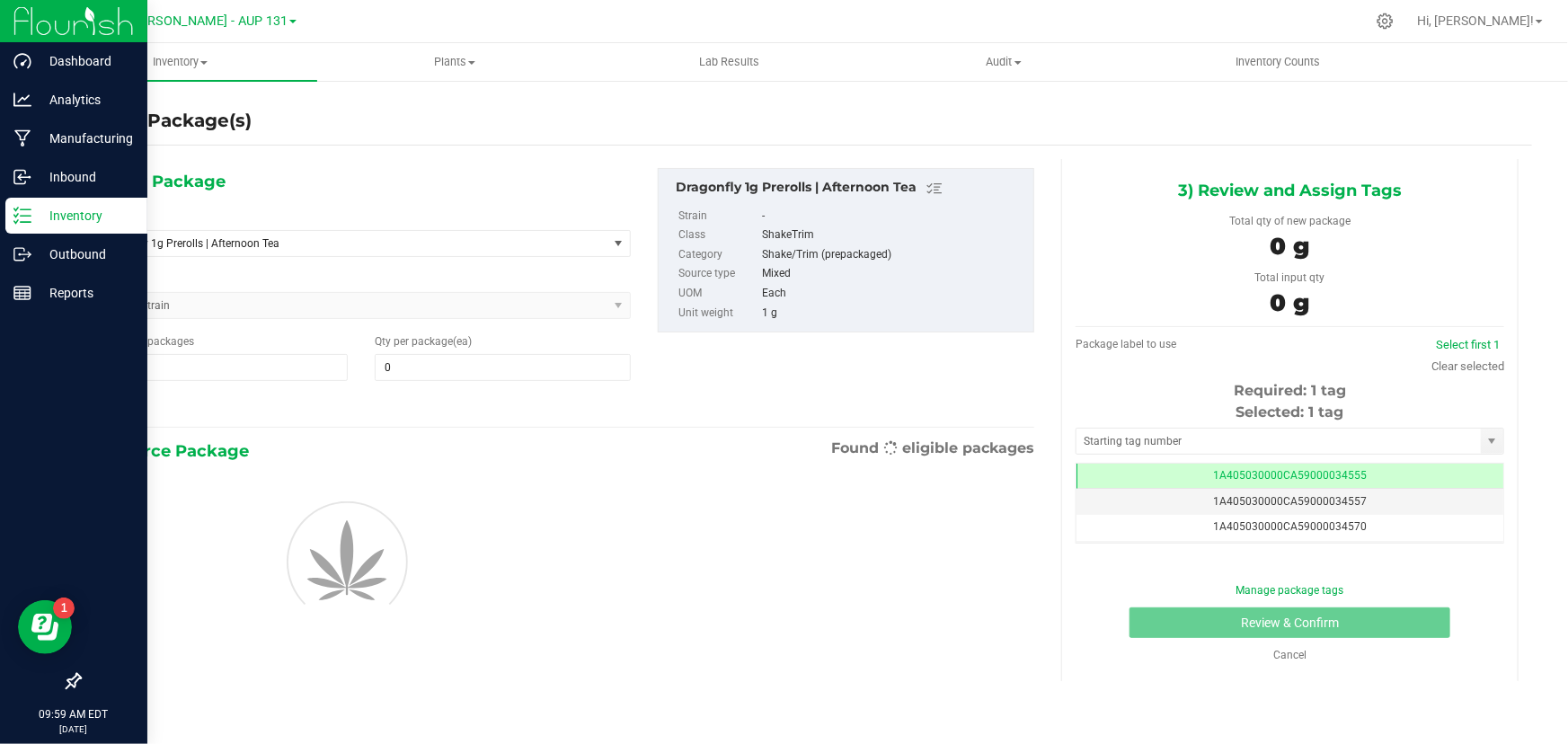
type input "0"
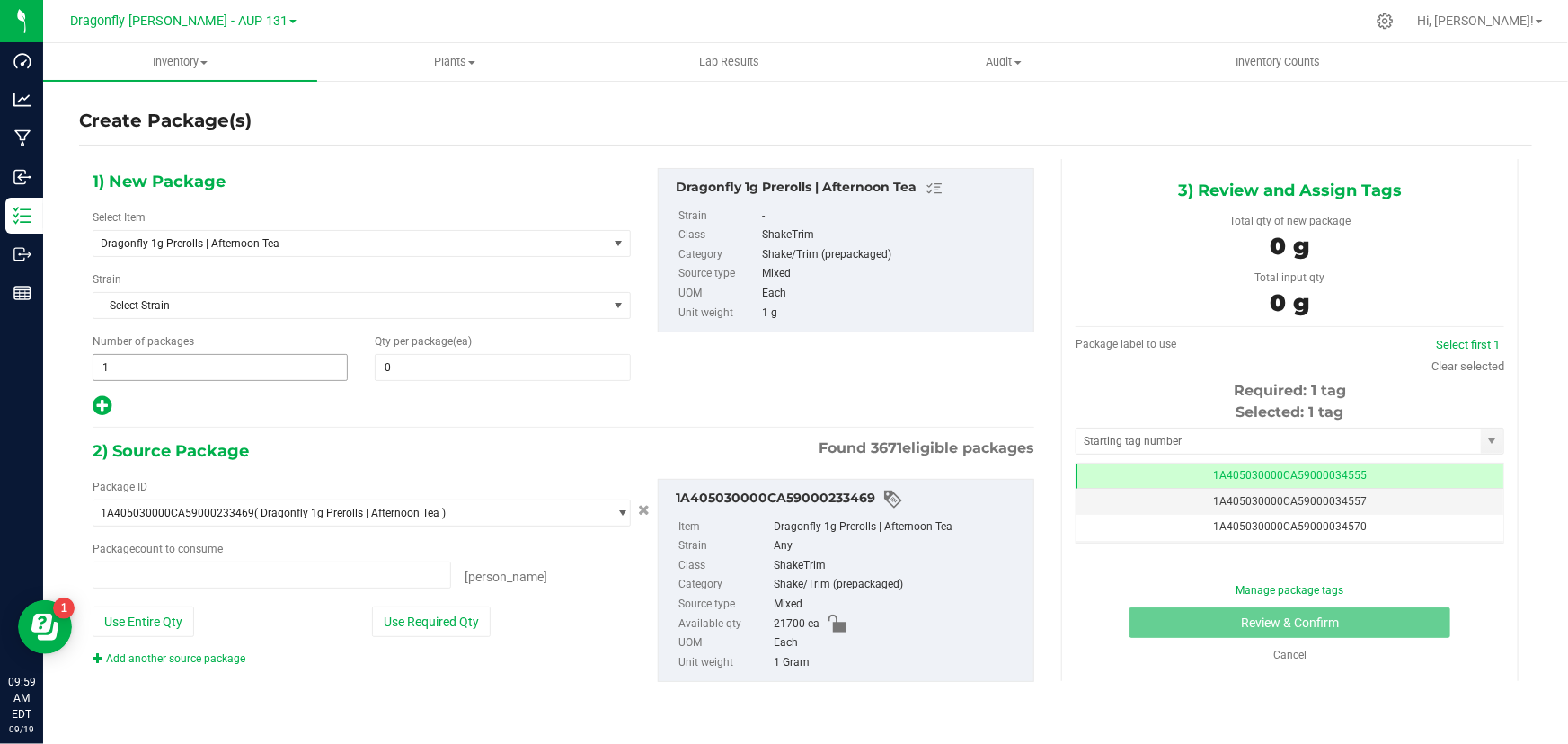
type input "0 ea"
click at [291, 364] on span "1 1" at bounding box center [220, 367] width 255 height 27
click at [291, 364] on input "1" at bounding box center [220, 367] width 253 height 25
type input "43"
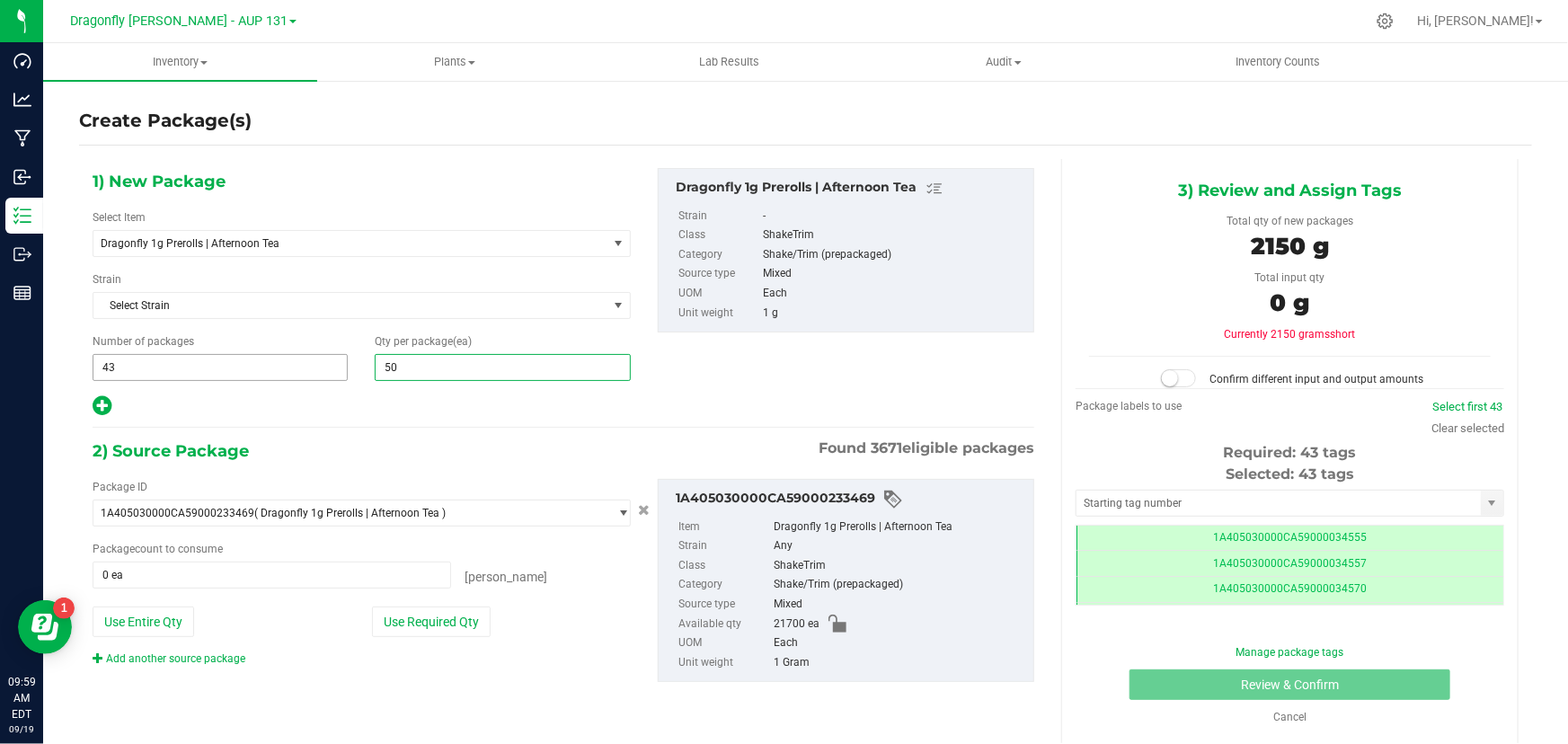
type input "500"
click at [410, 626] on button "Use Required Qty" at bounding box center [432, 622] width 119 height 30
type input "21500 ea"
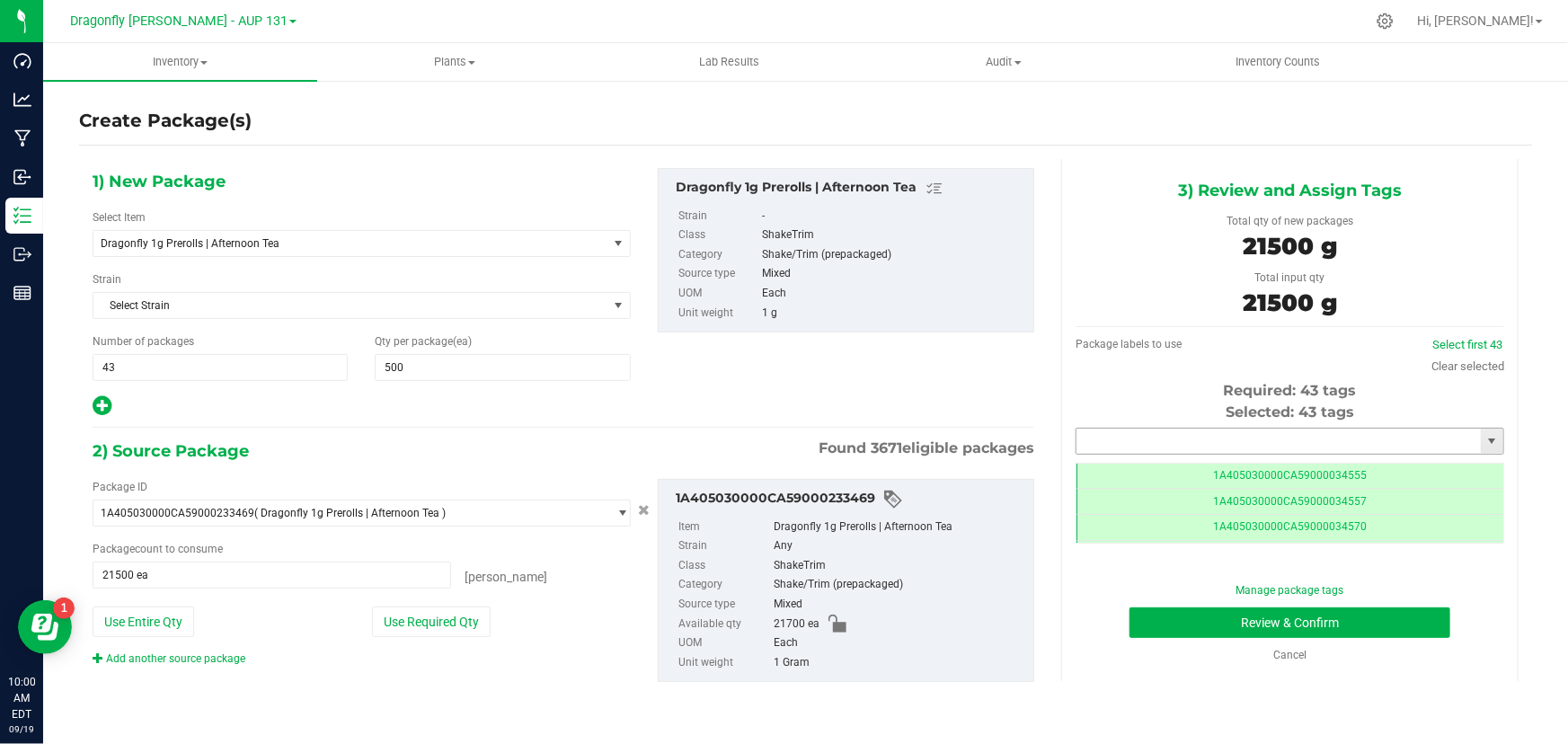
click at [1153, 440] on input "text" at bounding box center [1278, 441] width 404 height 25
click at [1220, 470] on li "1A405030000CA59000245225" at bounding box center [1289, 471] width 427 height 27
type input "1A405030000CA59000245225"
click at [1292, 620] on button "Review & Confirm" at bounding box center [1290, 623] width 321 height 30
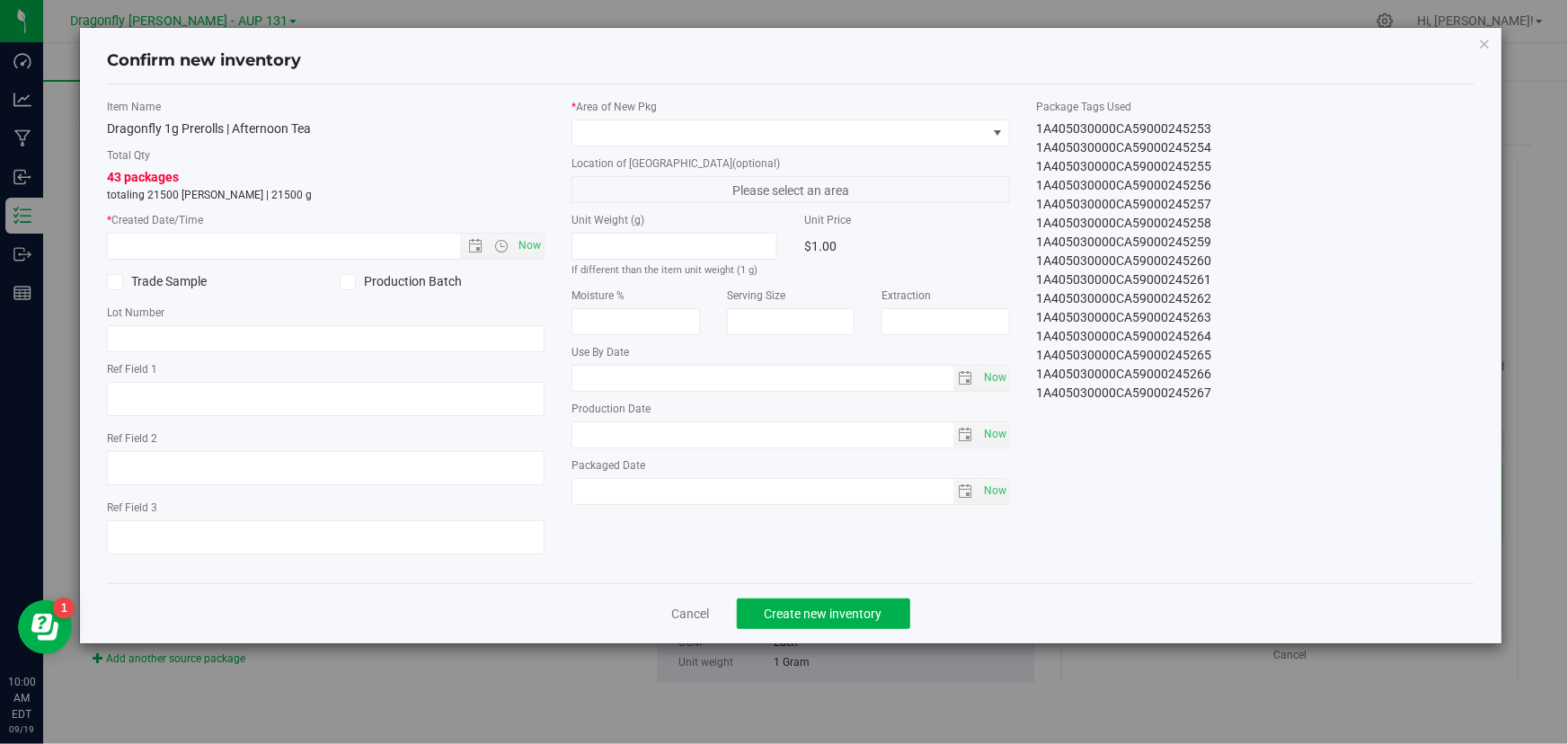
drag, startPoint x: 1034, startPoint y: 126, endPoint x: 1262, endPoint y: 448, distance: 394.5
click at [1262, 448] on div "Item Name Dragonfly 1g Prerolls | Afternoon Tea Total Qty 43 packages totaling …" at bounding box center [791, 333] width 1395 height 470
copy div "1A405030000CA59000245225 1A405030000CA59000245226 1A405030000CA59000245227 1A40…"
click at [688, 609] on link "Cancel" at bounding box center [691, 613] width 38 height 18
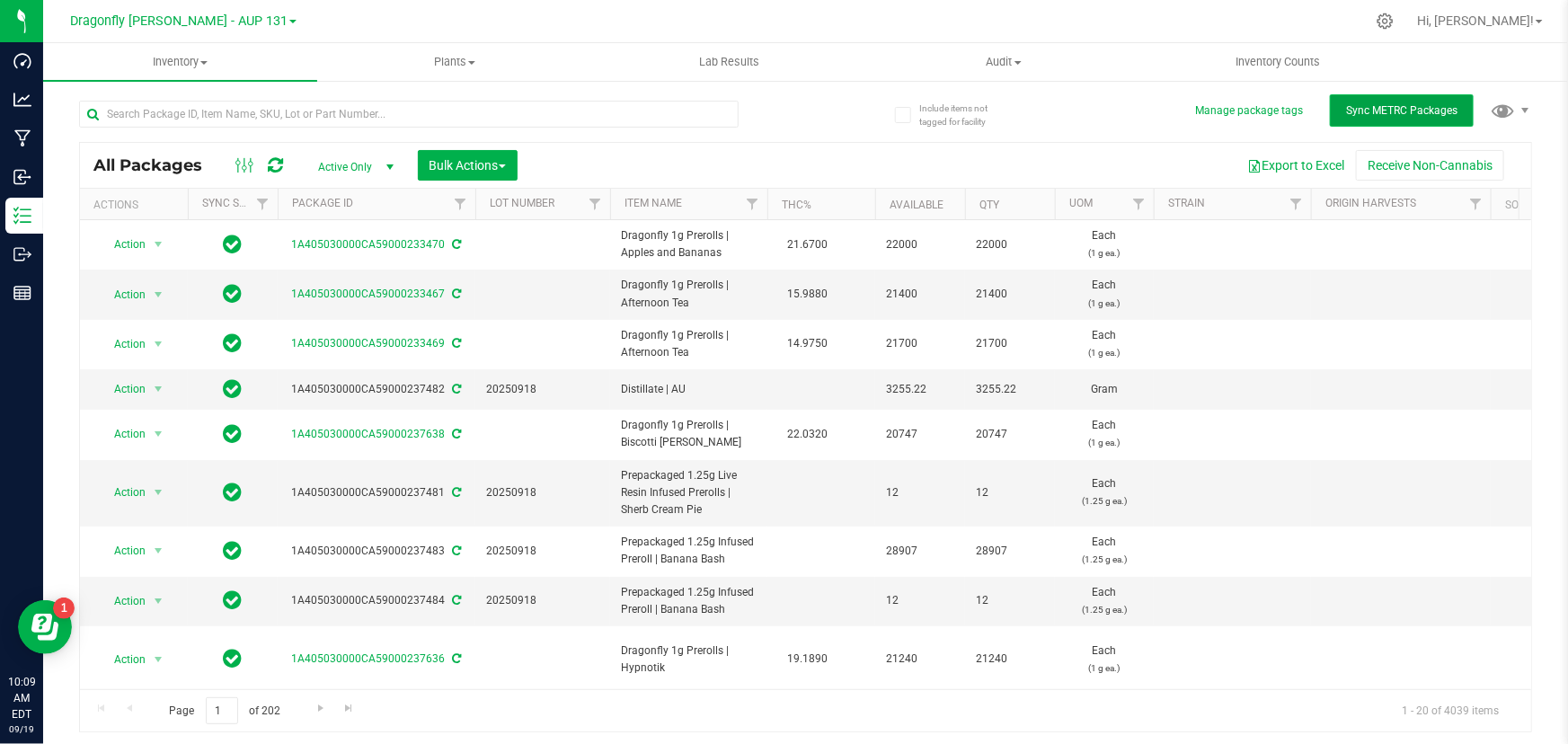
click at [1374, 98] on button "Sync METRC Packages" at bounding box center [1401, 110] width 144 height 32
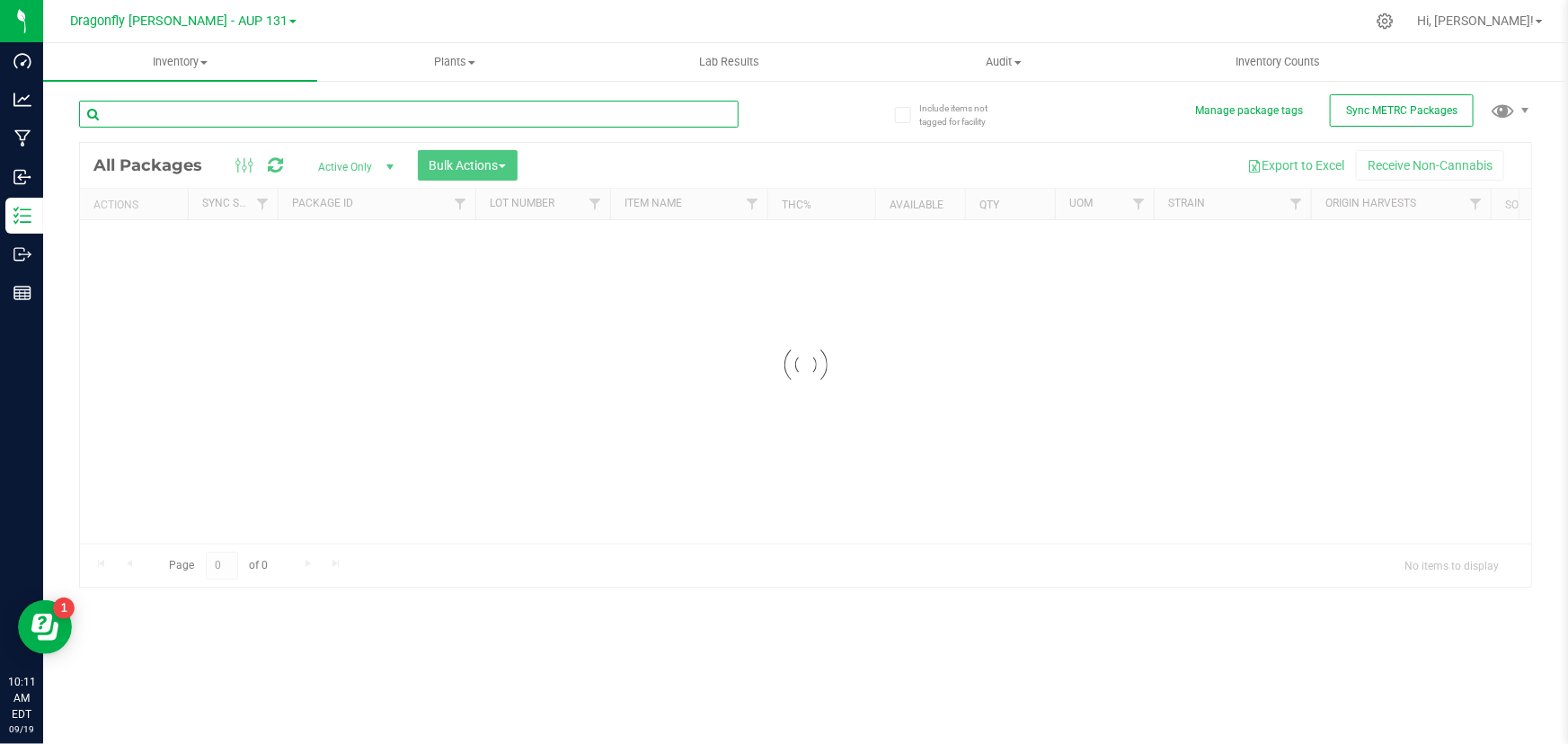
click at [496, 119] on input "text" at bounding box center [409, 114] width 660 height 27
type input "233468"
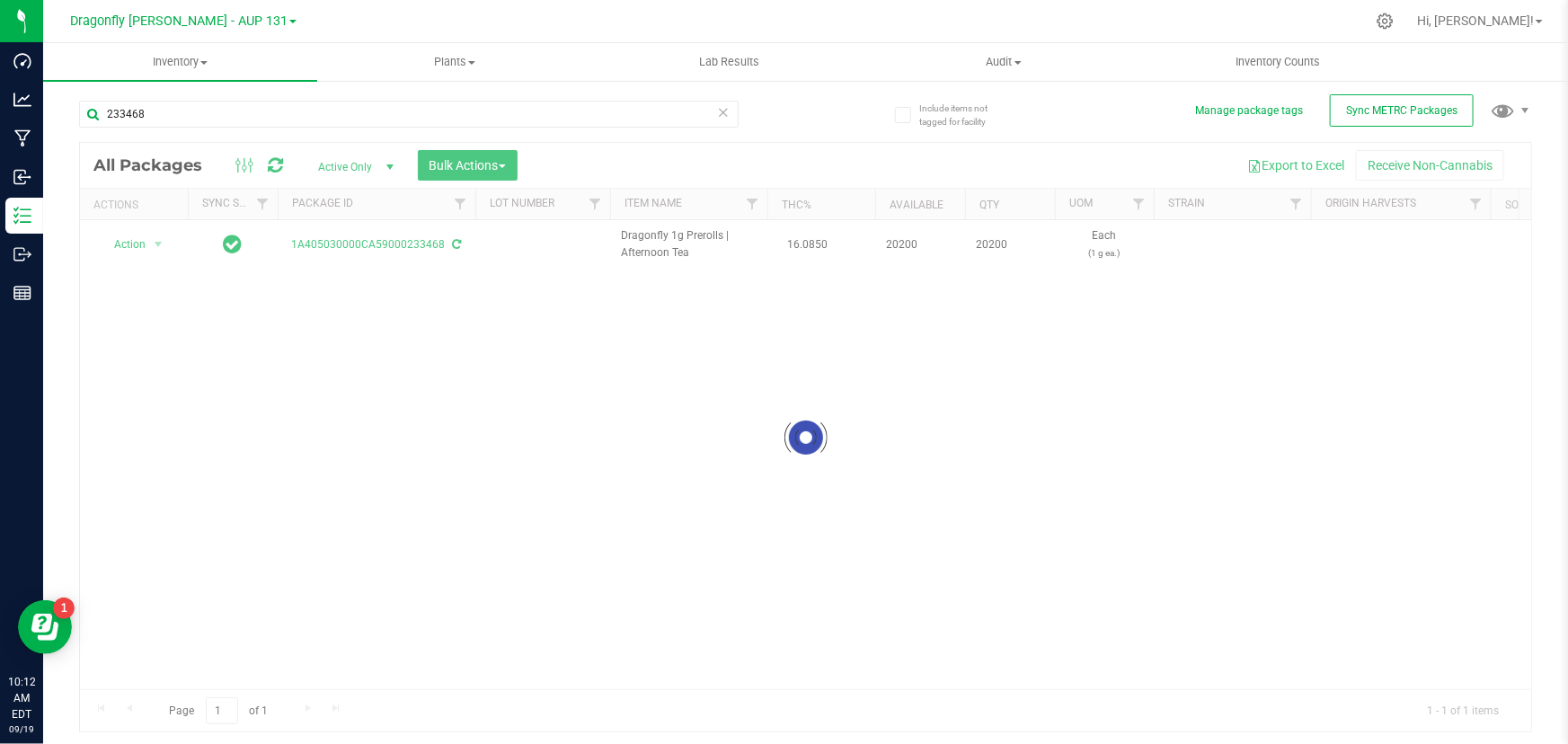
click at [141, 246] on div at bounding box center [806, 438] width 1451 height 590
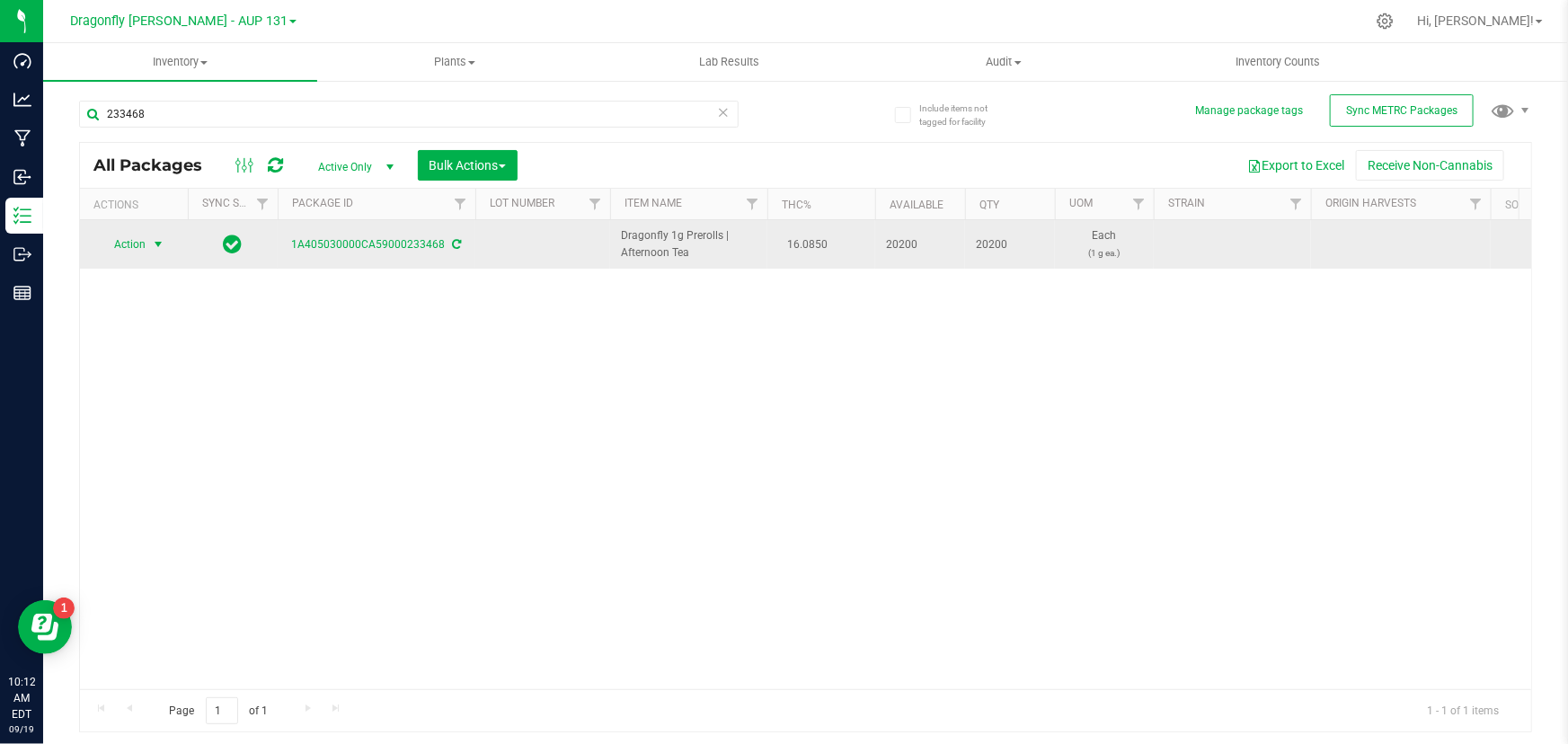
click at [158, 251] on span "select" at bounding box center [157, 244] width 14 height 14
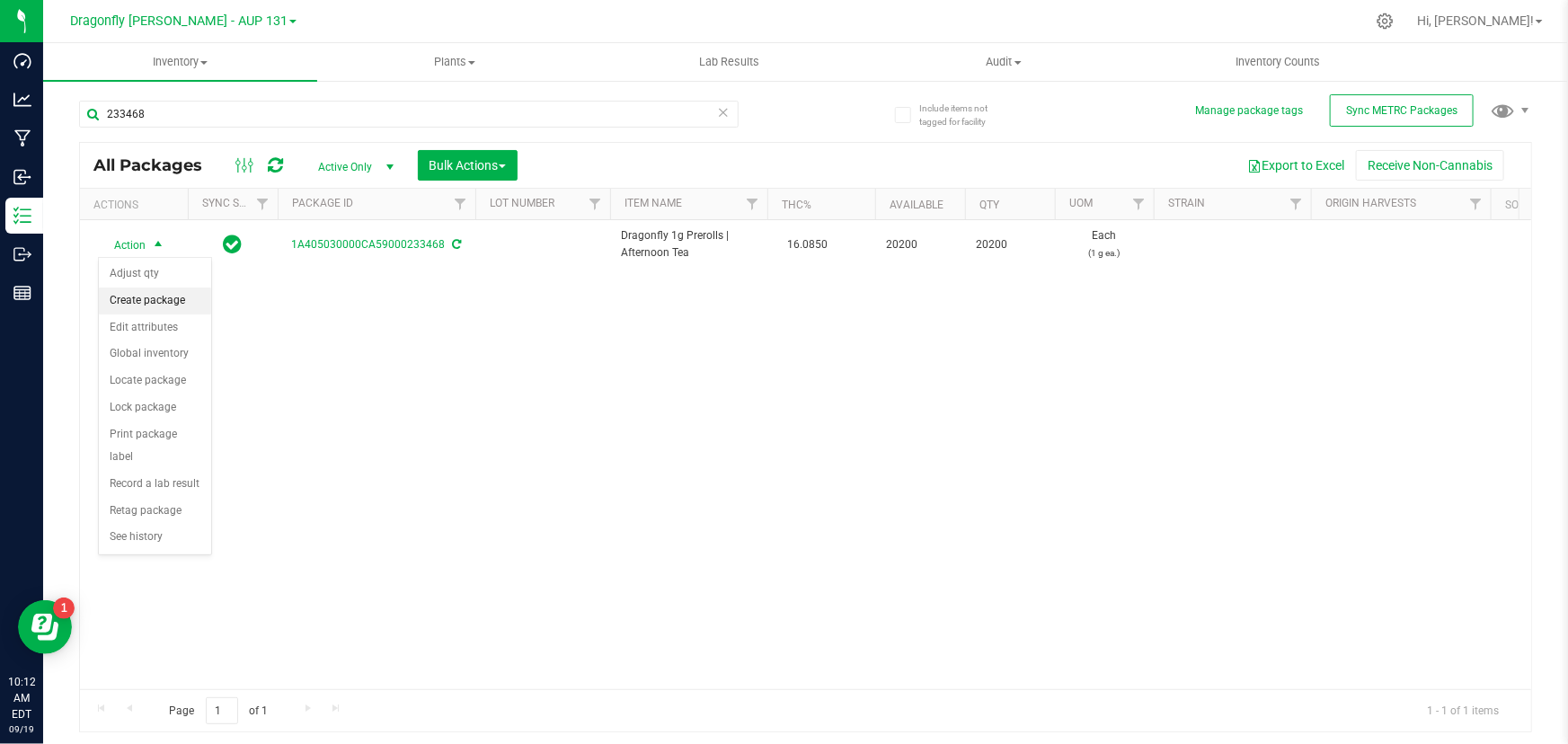
click at [165, 292] on li "Create package" at bounding box center [155, 300] width 112 height 27
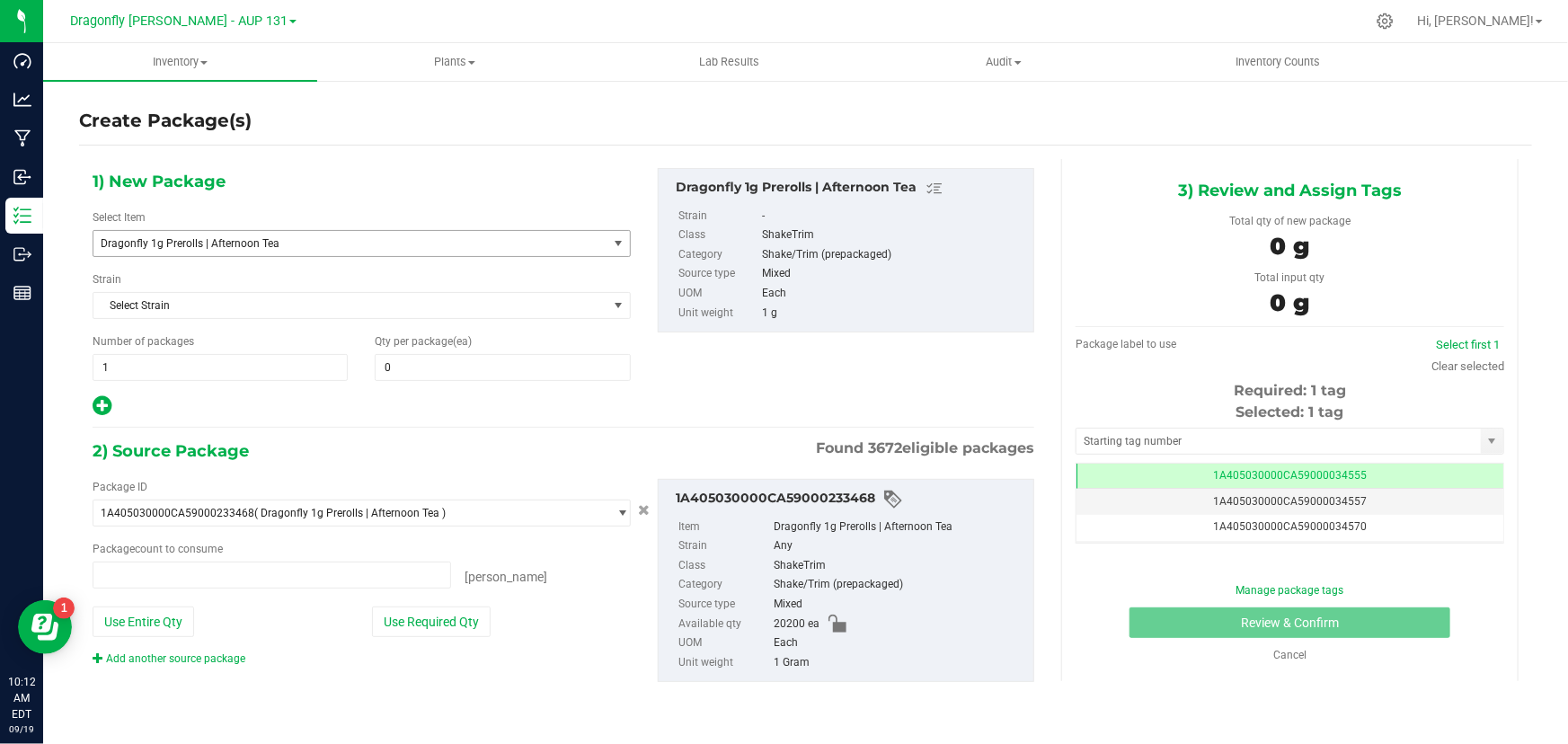
type input "0 ea"
click at [238, 361] on span "1 1" at bounding box center [220, 367] width 255 height 27
click at [238, 361] on input "1" at bounding box center [220, 367] width 253 height 25
type input "40"
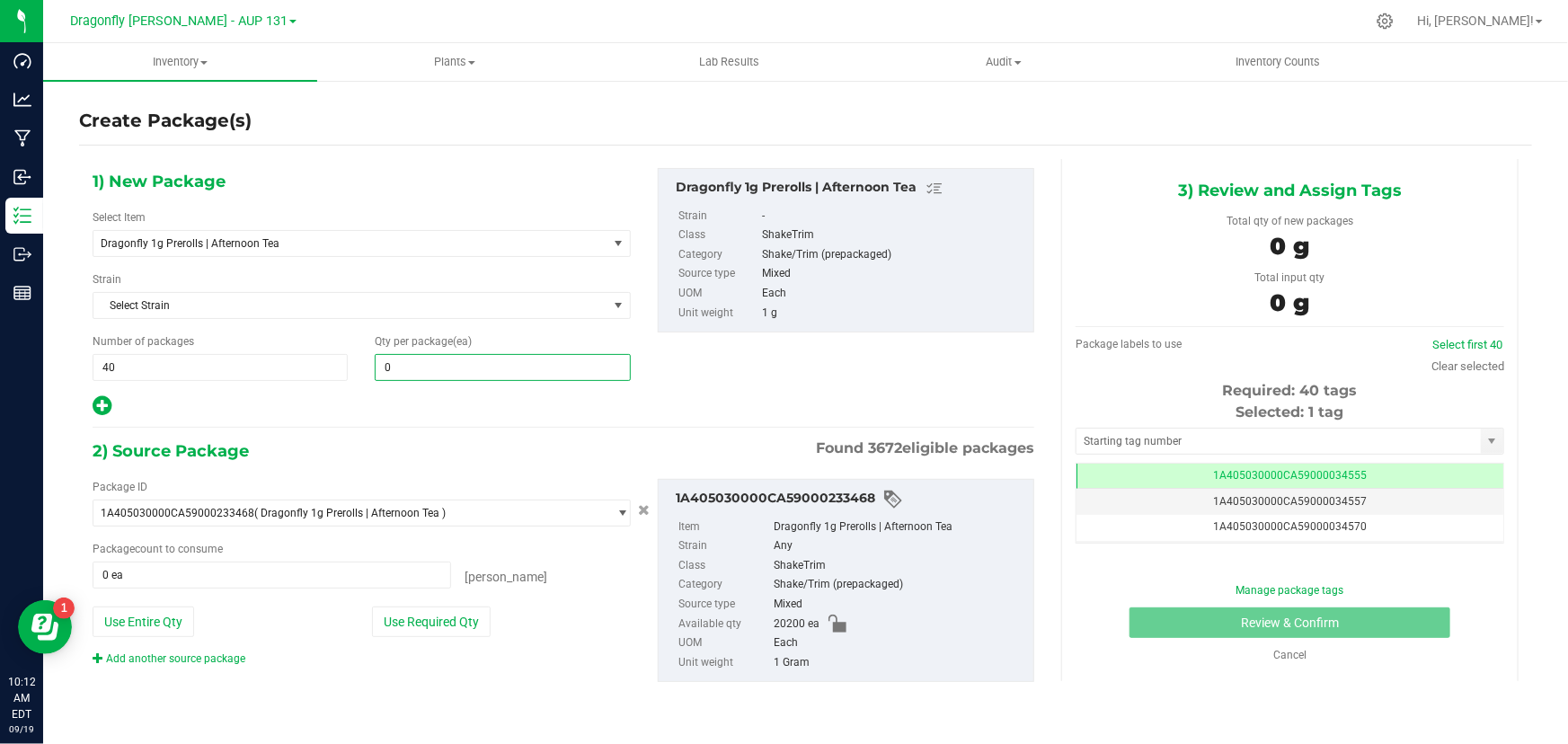
click at [414, 371] on span "0 0" at bounding box center [502, 367] width 255 height 27
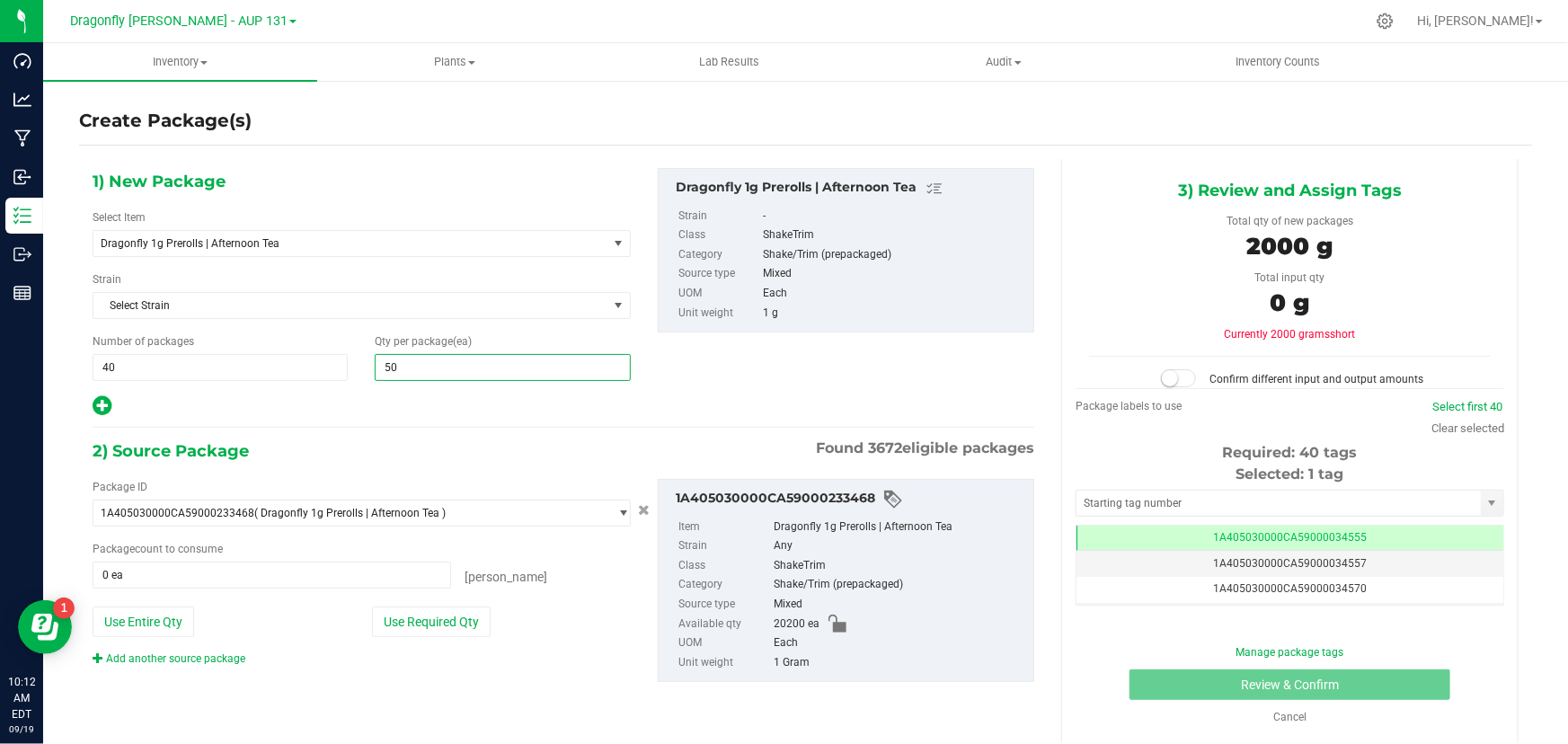
type input "500"
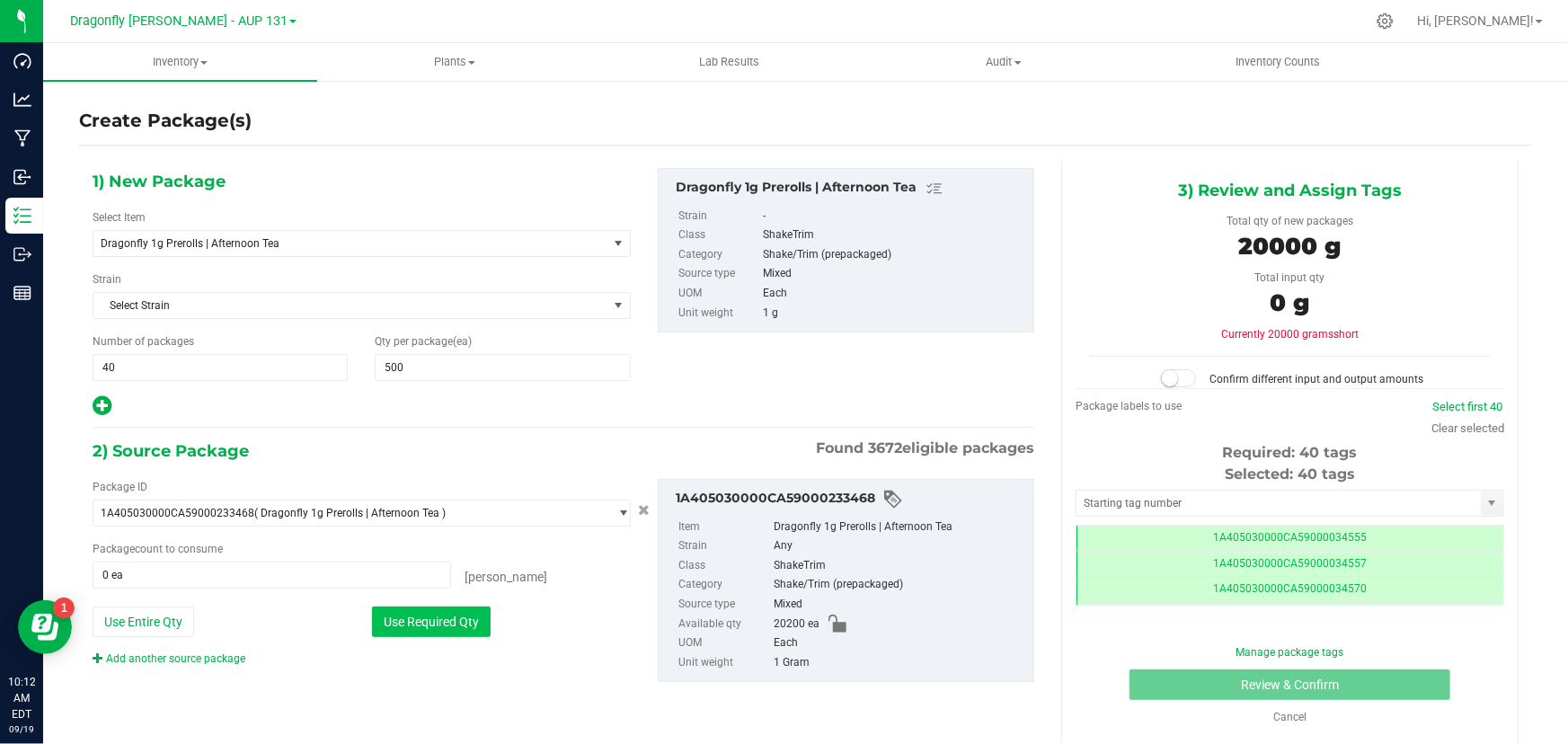
click at [420, 616] on button "Use Required Qty" at bounding box center [432, 622] width 119 height 30
type input "20000 ea"
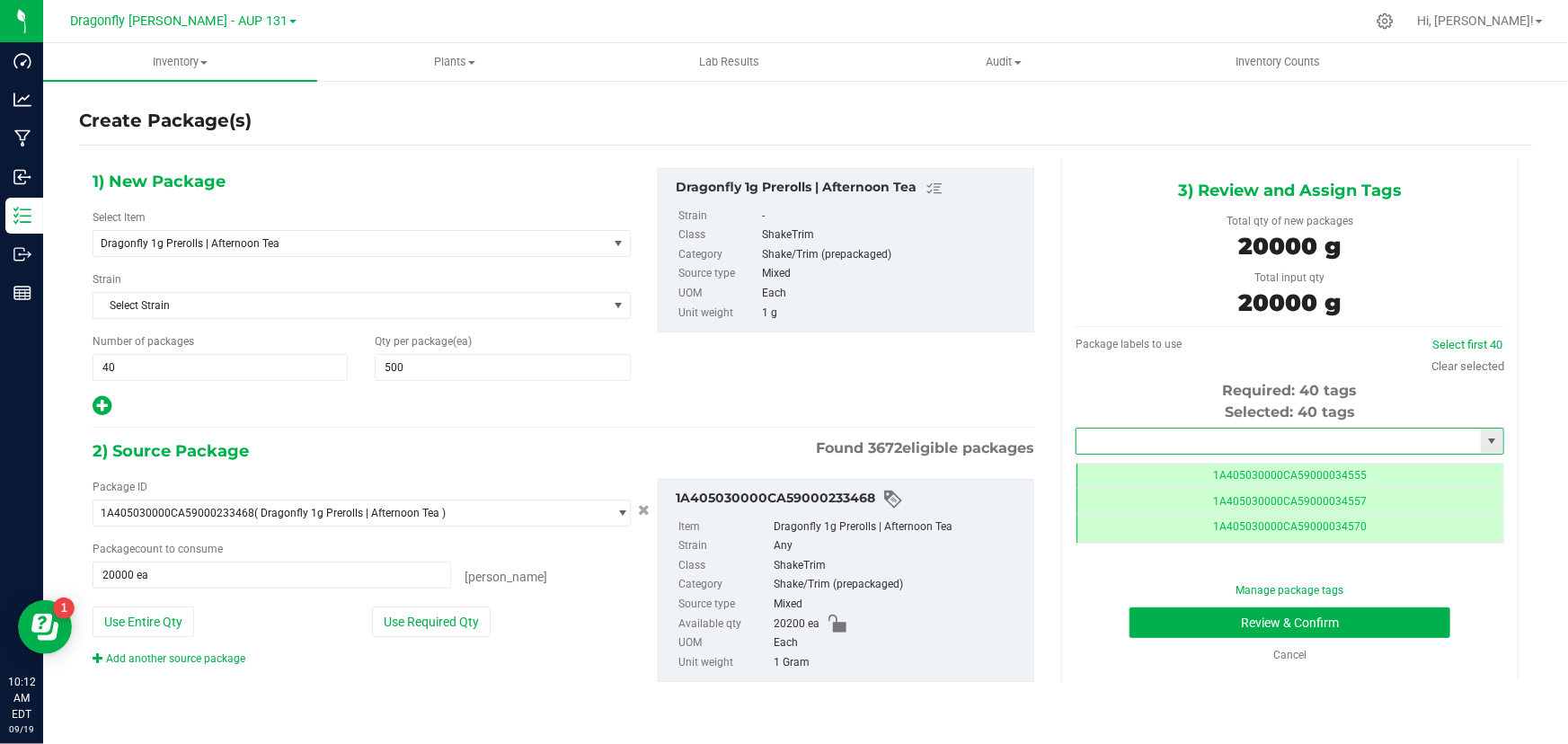
click at [1270, 445] on input "text" at bounding box center [1278, 441] width 404 height 25
click at [1228, 467] on li "1A405030000CA59000245270" at bounding box center [1289, 471] width 427 height 27
type input "1A405030000CA59000245270"
click at [1330, 623] on button "Review & Confirm" at bounding box center [1290, 623] width 321 height 30
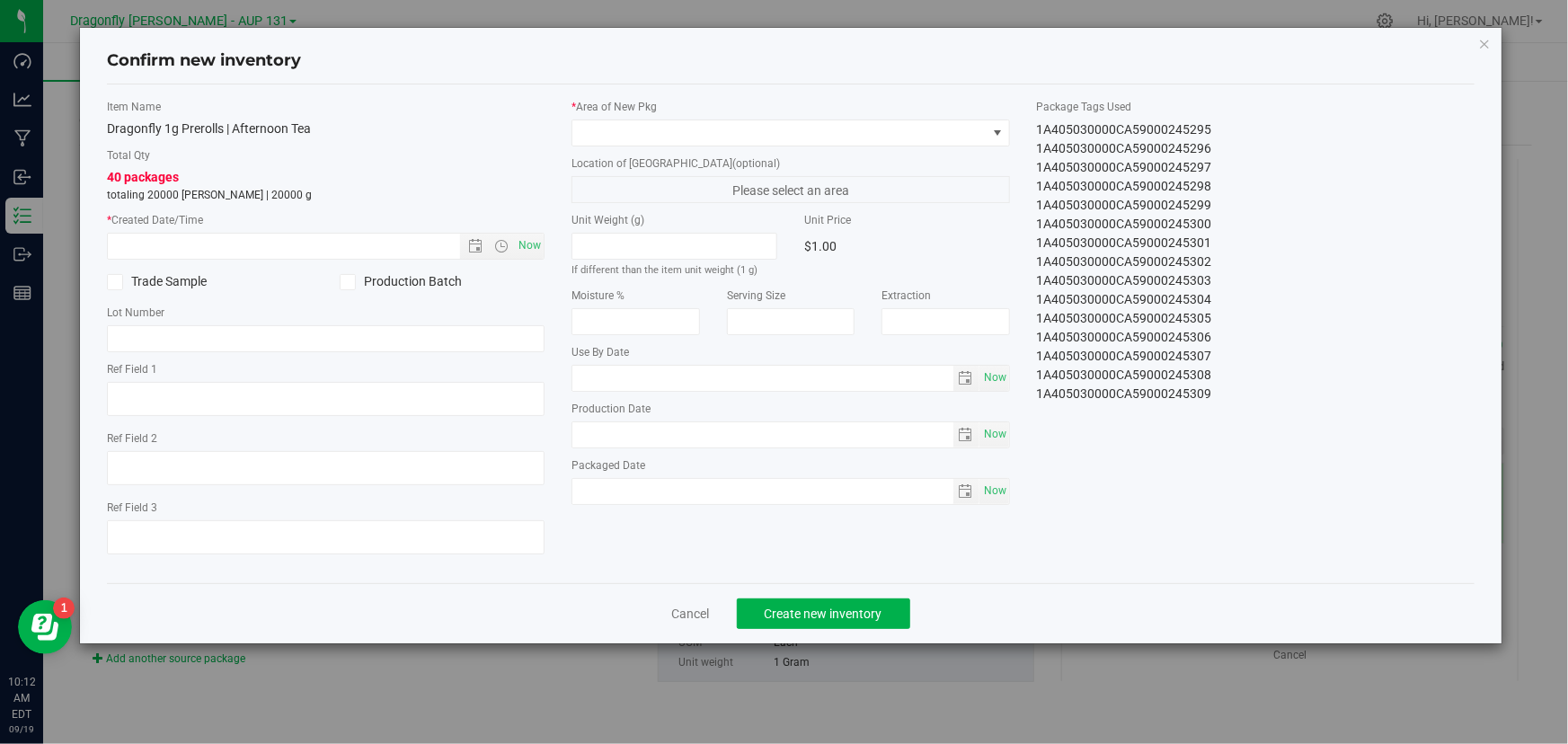
drag, startPoint x: 1031, startPoint y: 132, endPoint x: 1255, endPoint y: 439, distance: 380.0
click at [1255, 439] on div "Item Name Dragonfly 1g Prerolls | Afternoon Tea Total Qty 40 packages totaling …" at bounding box center [791, 333] width 1395 height 470
copy div "1A405030000CA59000245270 1A405030000CA59000245271 1A405030000CA59000245272 1A40…"
click at [691, 602] on div "Cancel Create new inventory" at bounding box center [790, 613] width 1367 height 60
click at [689, 614] on link "Cancel" at bounding box center [691, 613] width 38 height 18
